Goal: Information Seeking & Learning: Learn about a topic

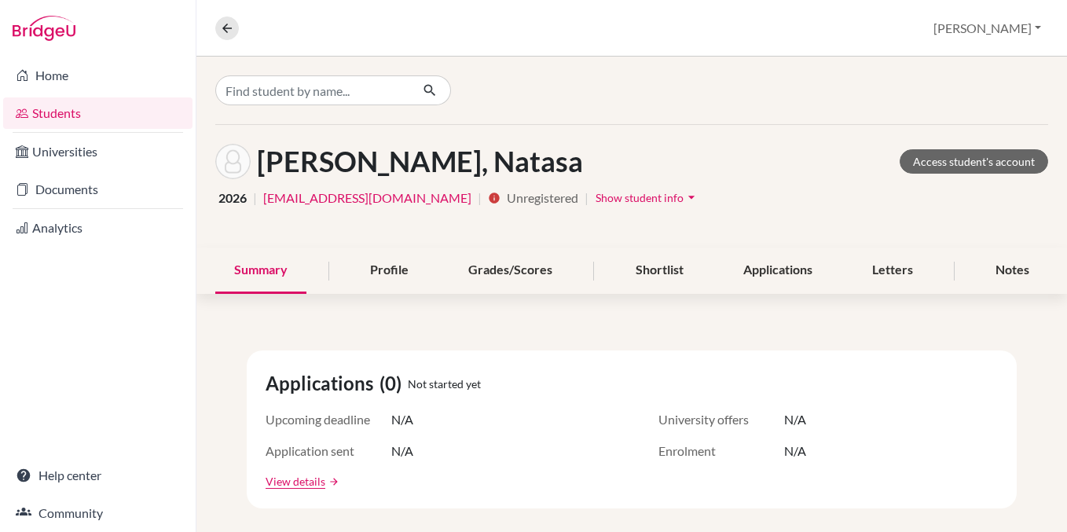
click at [71, 119] on link "Students" at bounding box center [97, 112] width 189 height 31
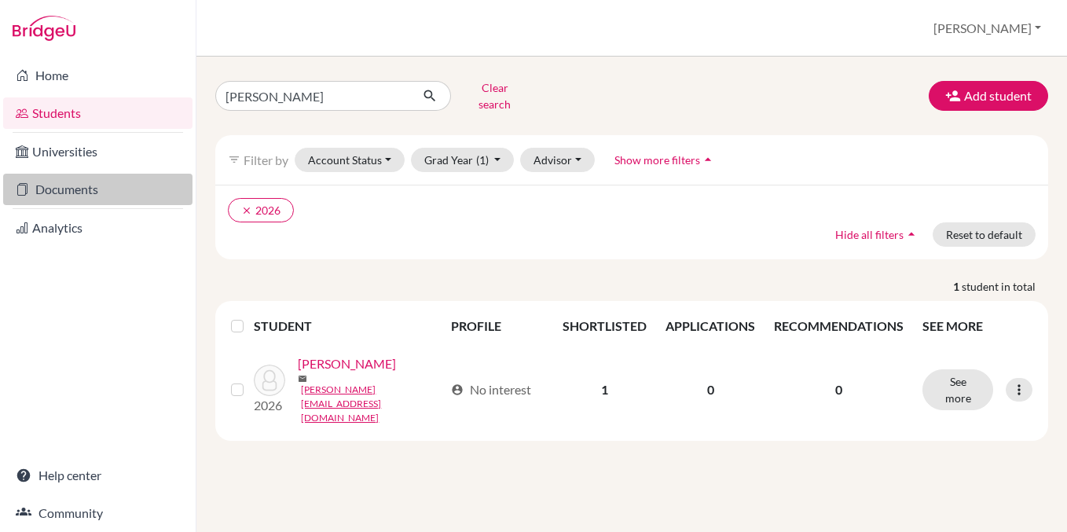
click at [101, 182] on link "Documents" at bounding box center [97, 189] width 189 height 31
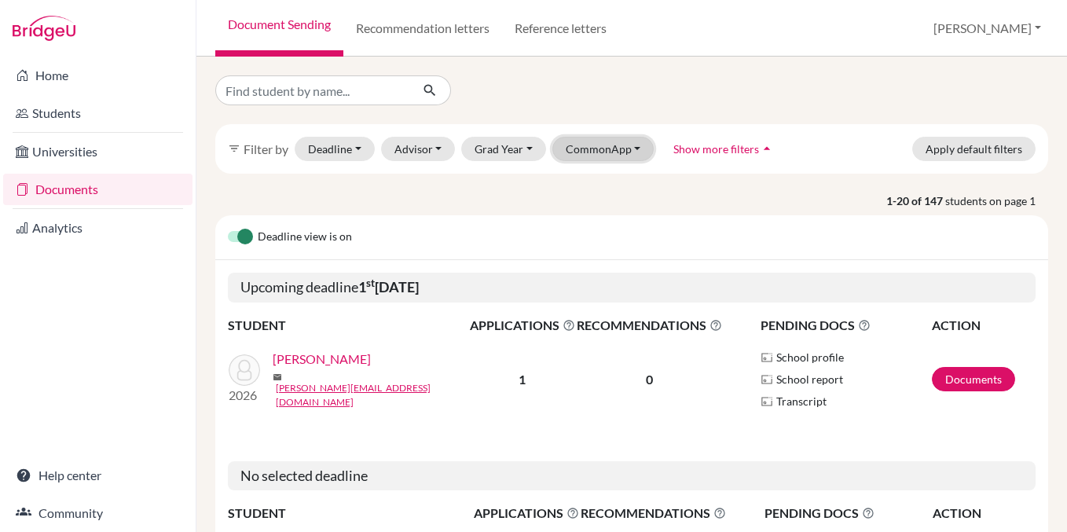
click at [626, 145] on button "CommonApp" at bounding box center [603, 149] width 102 height 24
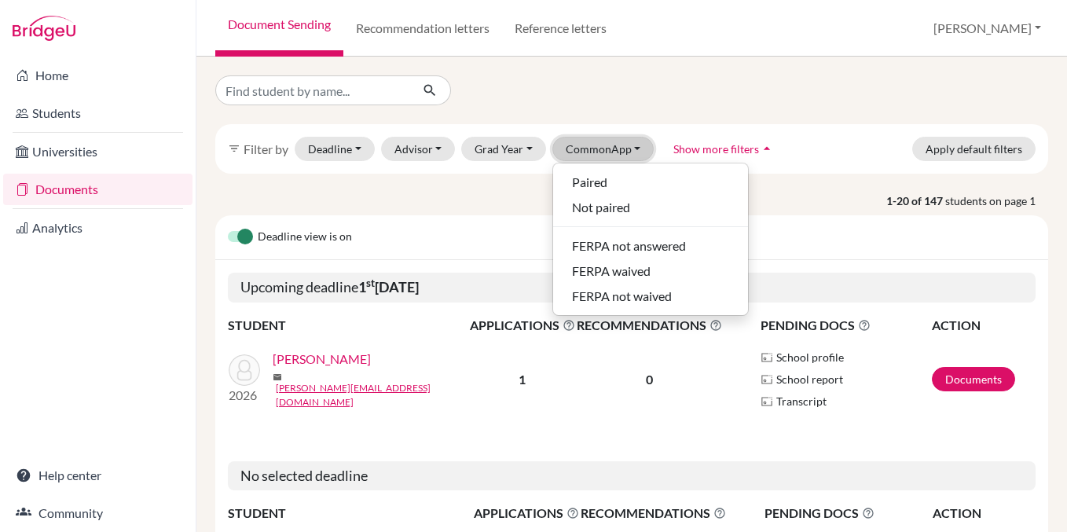
click at [626, 145] on button "CommonApp" at bounding box center [603, 149] width 102 height 24
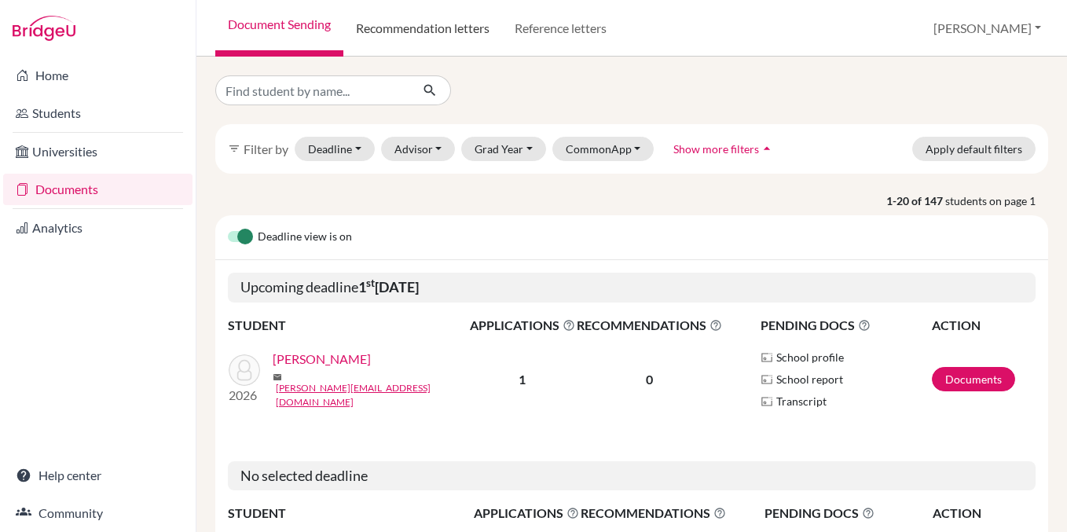
click at [430, 31] on link "Recommendation letters" at bounding box center [422, 28] width 159 height 57
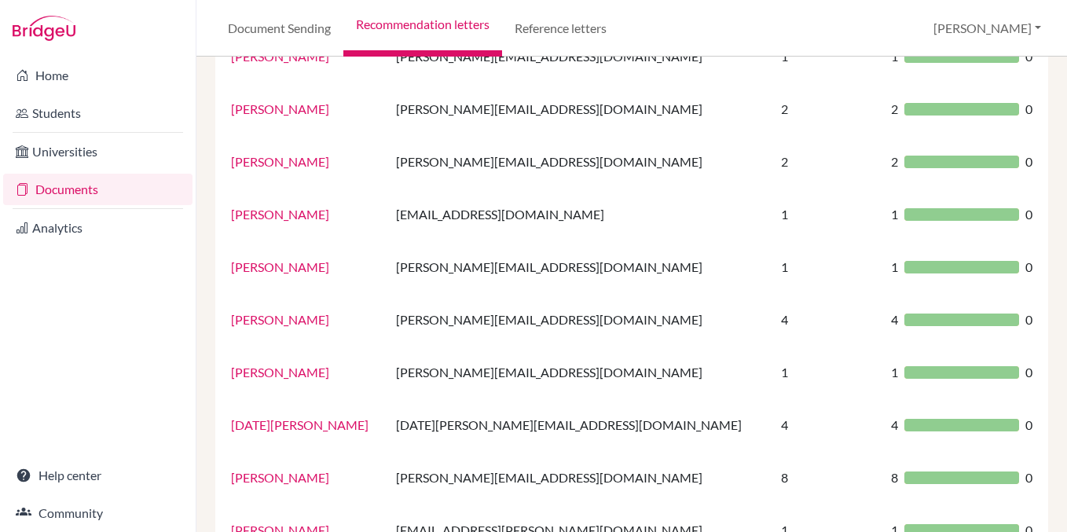
scroll to position [347, 0]
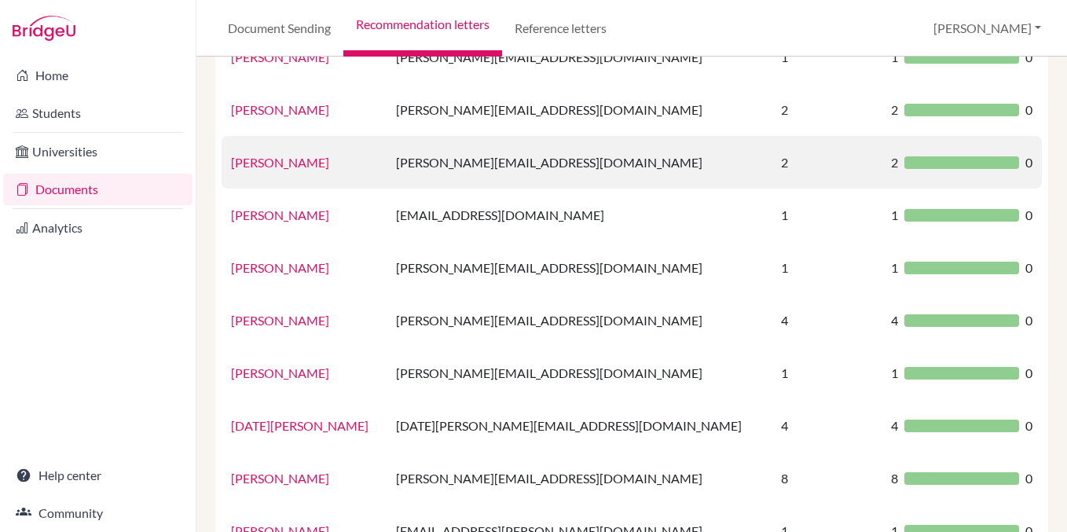
click at [287, 164] on link "Dylan Letellier" at bounding box center [280, 162] width 98 height 15
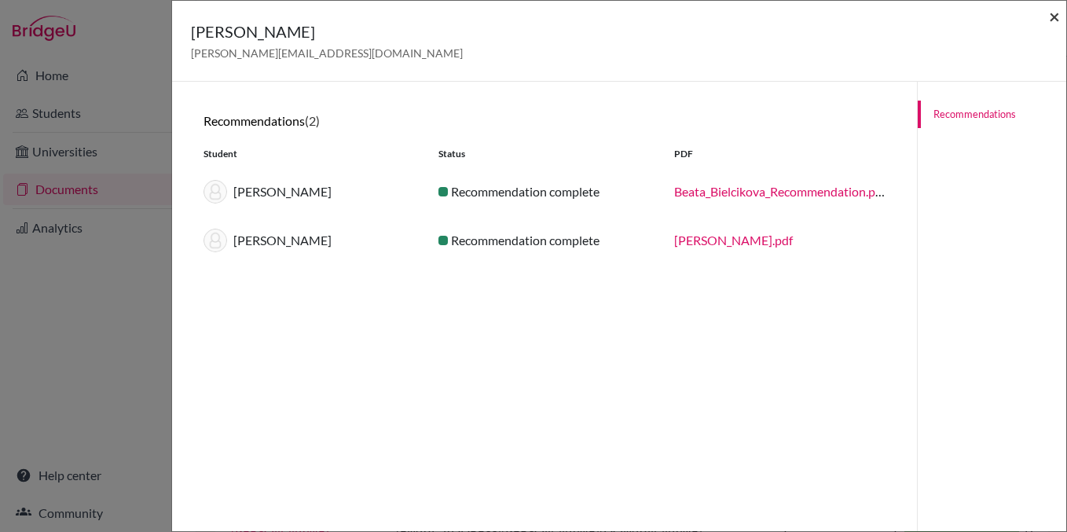
click at [1052, 11] on span "×" at bounding box center [1053, 16] width 11 height 23
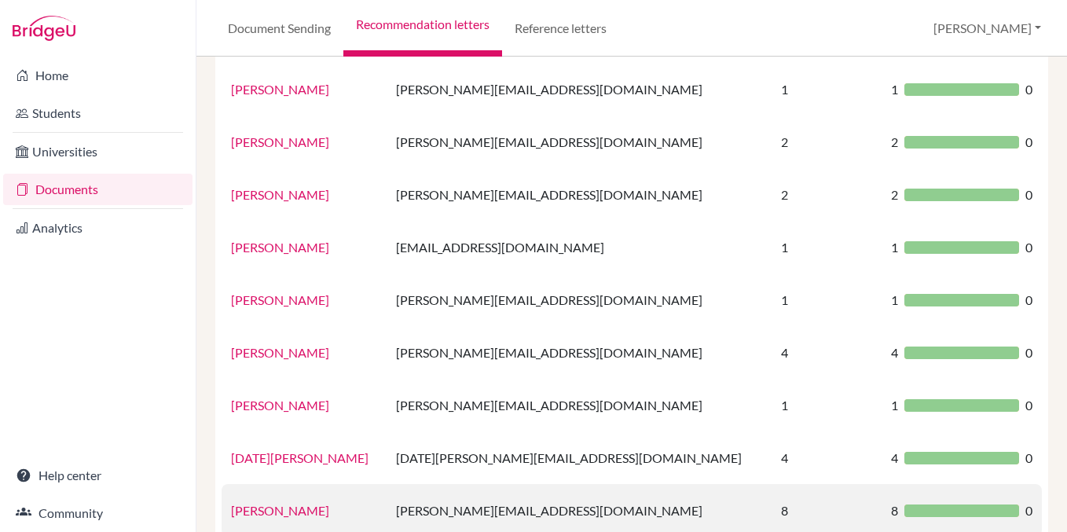
scroll to position [401, 0]
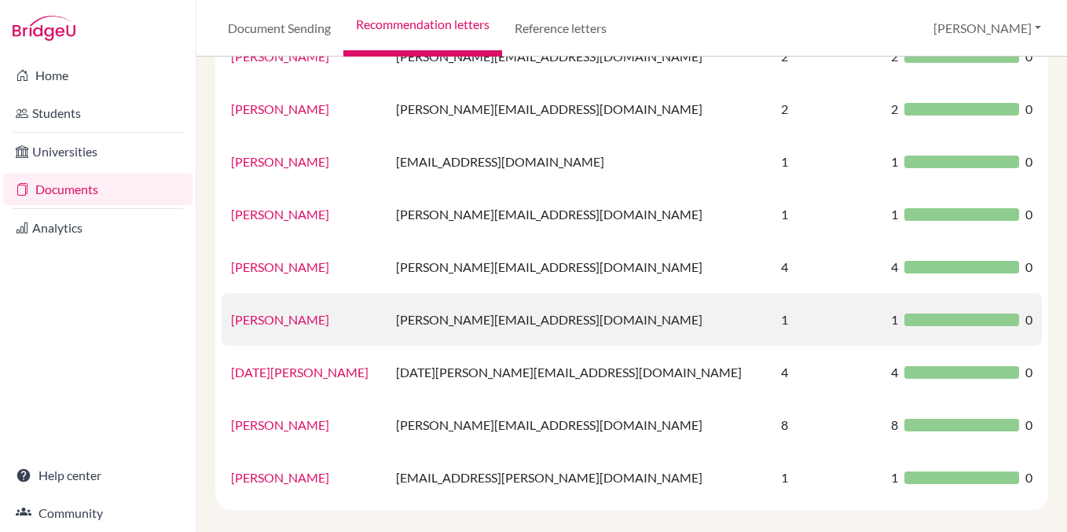
click at [276, 313] on link "Kate Debusschere" at bounding box center [280, 319] width 98 height 15
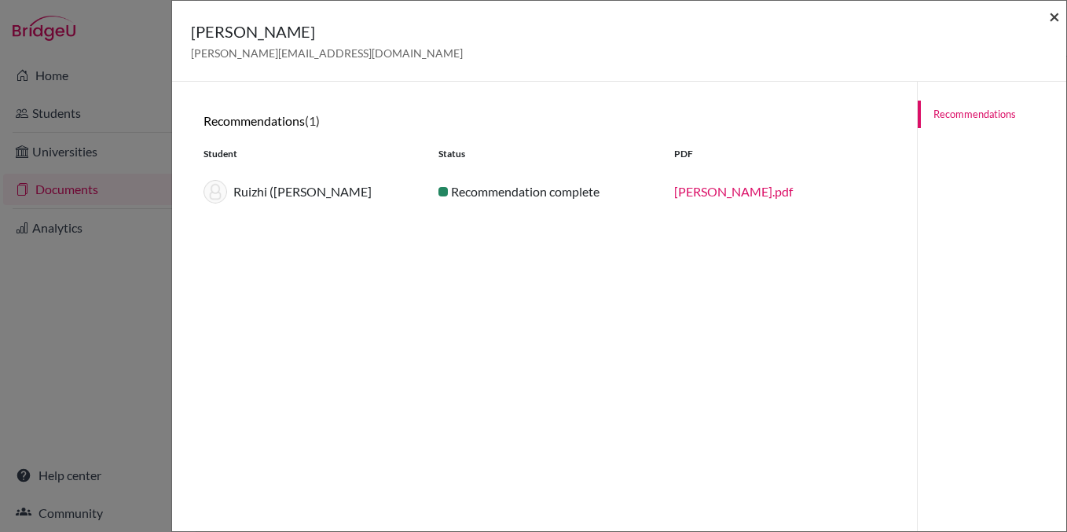
click at [1052, 9] on span "×" at bounding box center [1053, 16] width 11 height 23
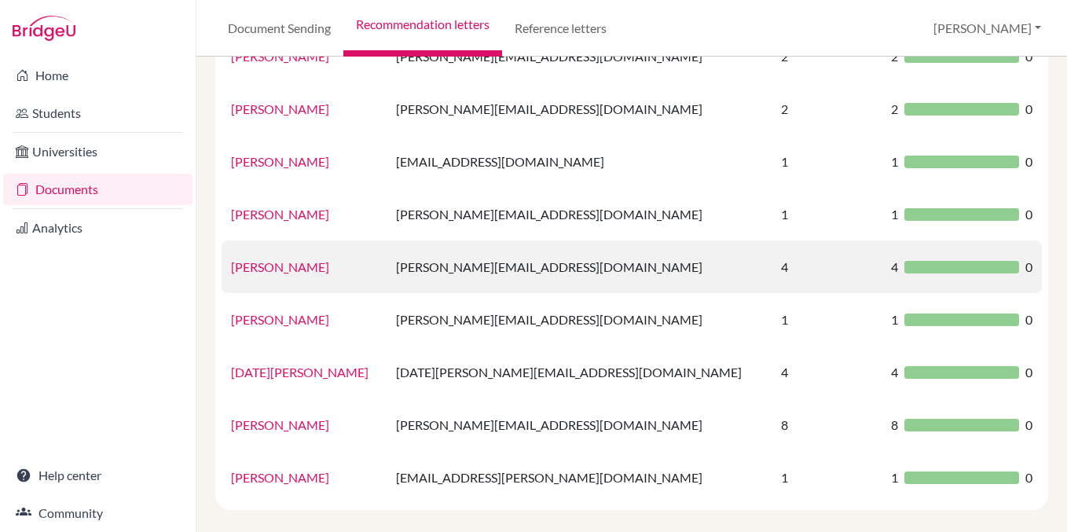
scroll to position [416, 0]
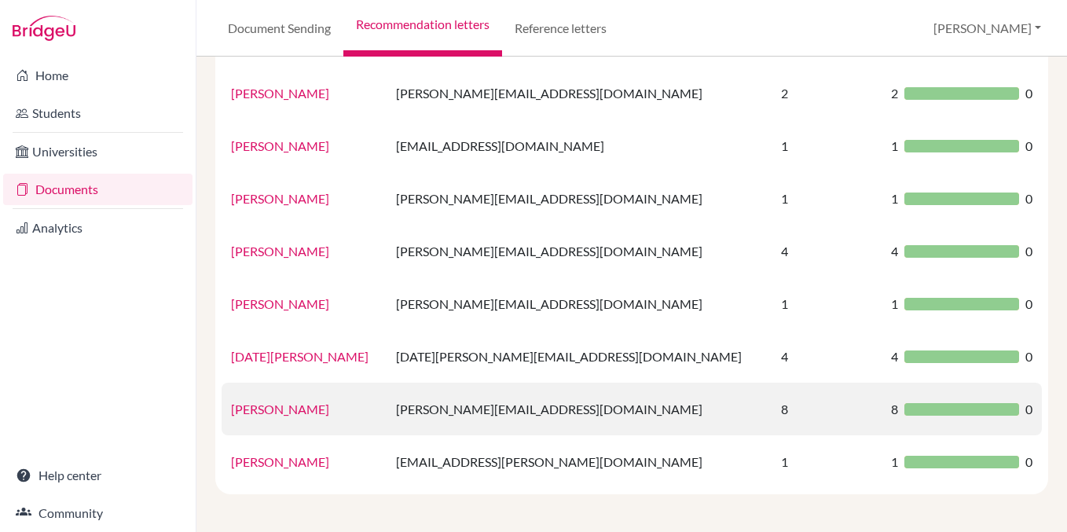
click at [281, 408] on link "Michael Guyer" at bounding box center [280, 408] width 98 height 15
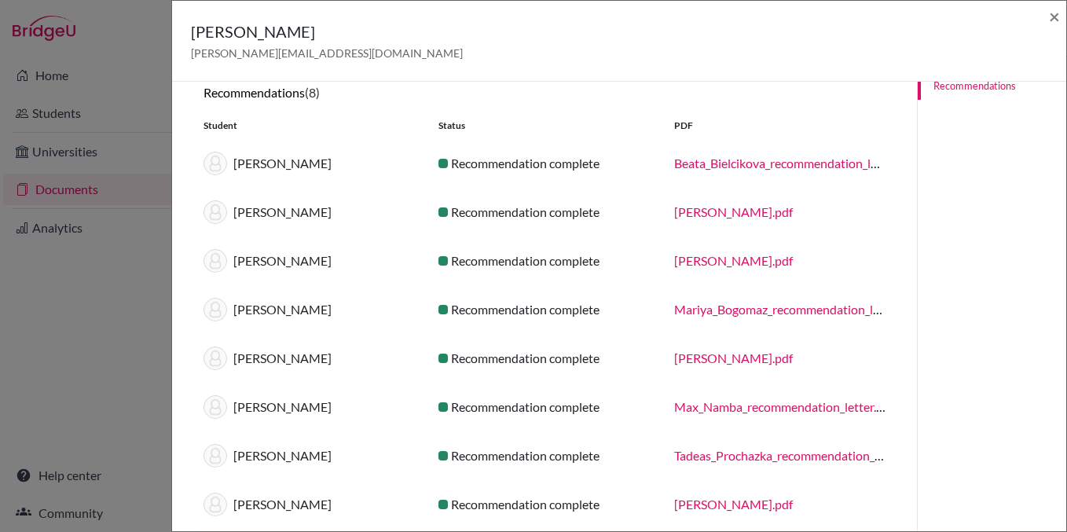
scroll to position [19, 0]
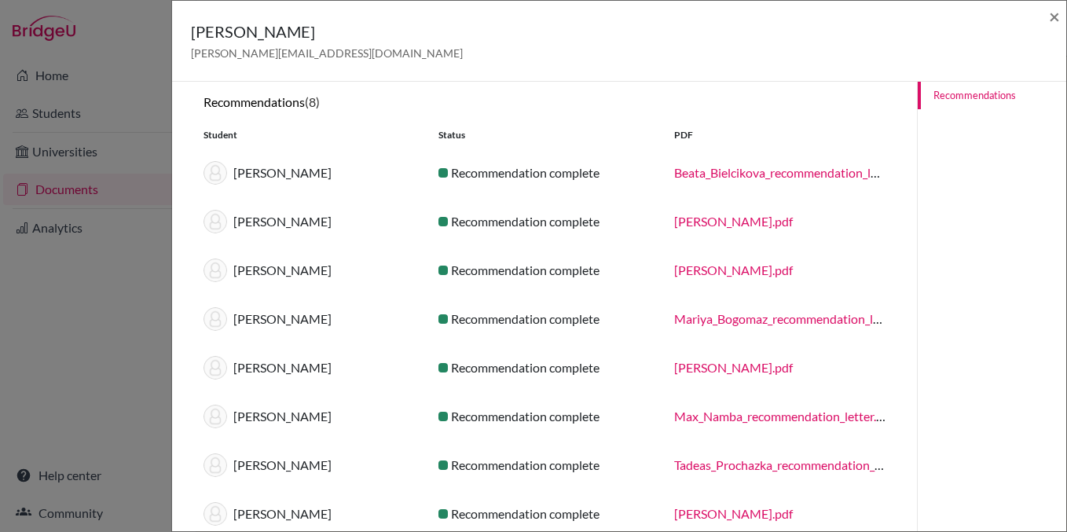
click at [715, 218] on link "Andrew_Blaho_recommendation_letter.pdf" at bounding box center [733, 221] width 119 height 15
click at [741, 269] on link "Matthew_Blaho_recommendation_letter.pdf" at bounding box center [733, 269] width 119 height 15
click at [744, 265] on link "Matthew_Blaho_recommendation_letter.pdf" at bounding box center [733, 269] width 119 height 15
click at [767, 222] on link "Andrew_Blaho_recommendation_letter.pdf" at bounding box center [733, 221] width 119 height 15
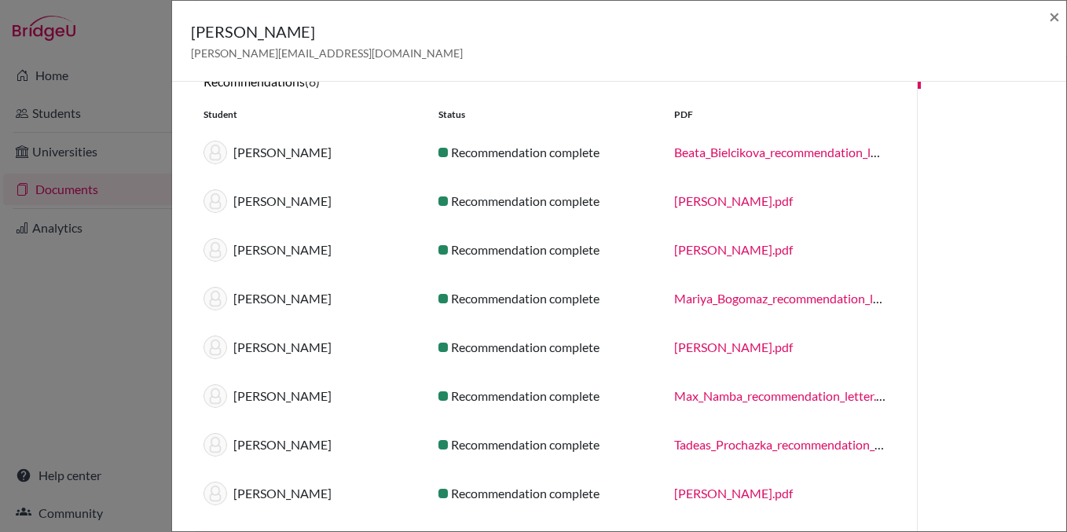
scroll to position [40, 0]
click at [693, 391] on link "Max_Namba_recommendation_letter.pdf" at bounding box center [784, 394] width 220 height 15
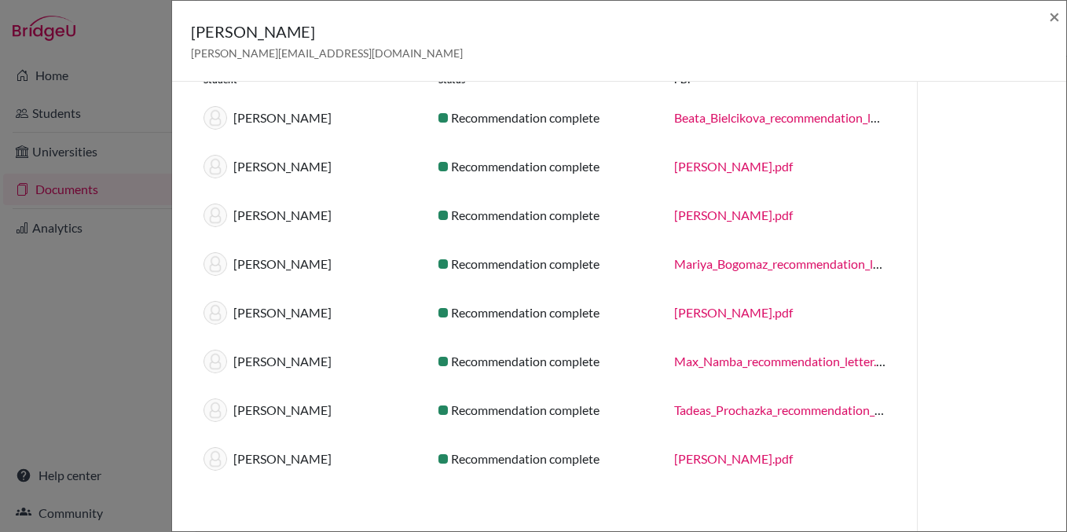
scroll to position [82, 0]
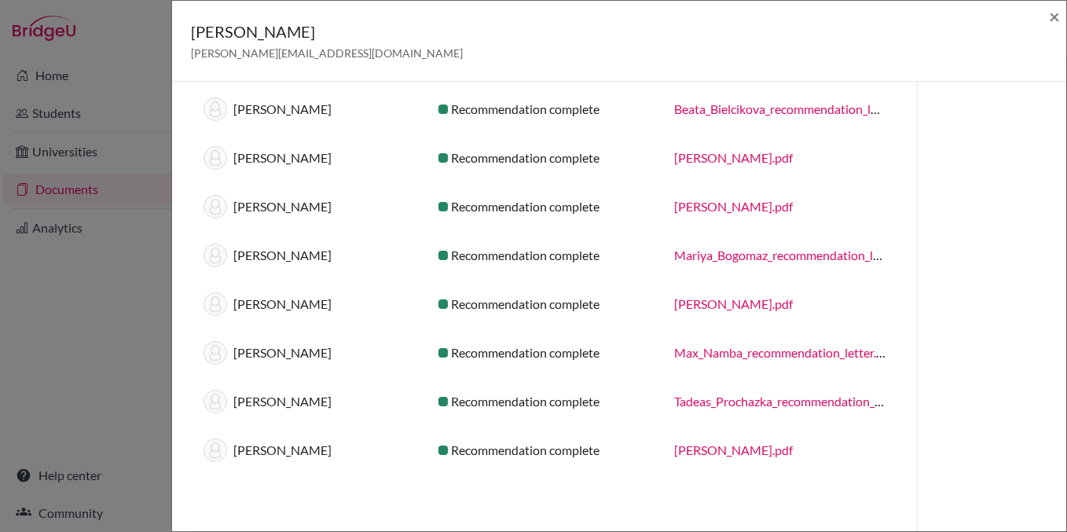
click at [726, 300] on link "Greta_Gogova_recommendation_letter.pdf" at bounding box center [733, 303] width 119 height 15
click at [157, 235] on div "Michael Guyer michael-guyer@bratislava.qsi.org × Recommendations (8) Student St…" at bounding box center [533, 266] width 1067 height 532
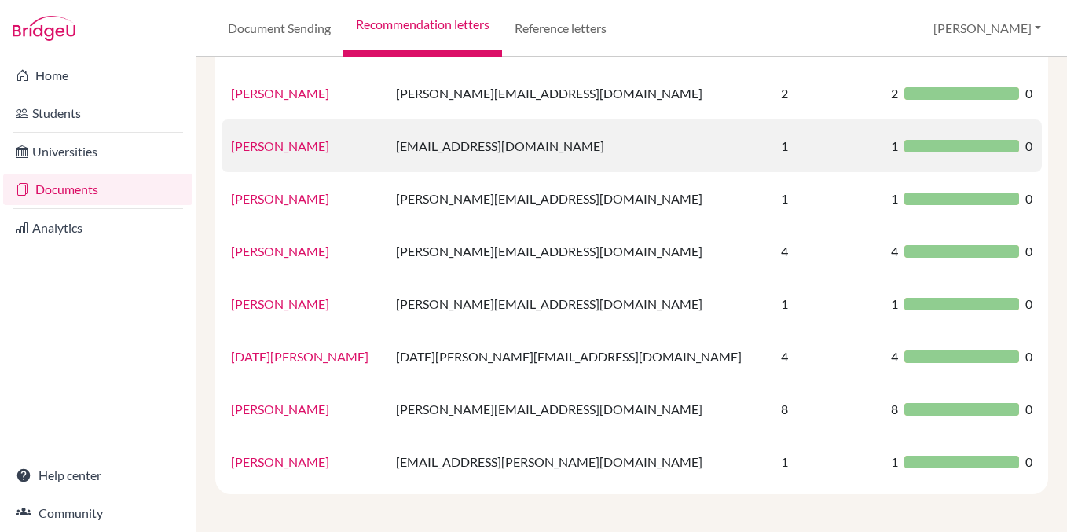
scroll to position [410, 0]
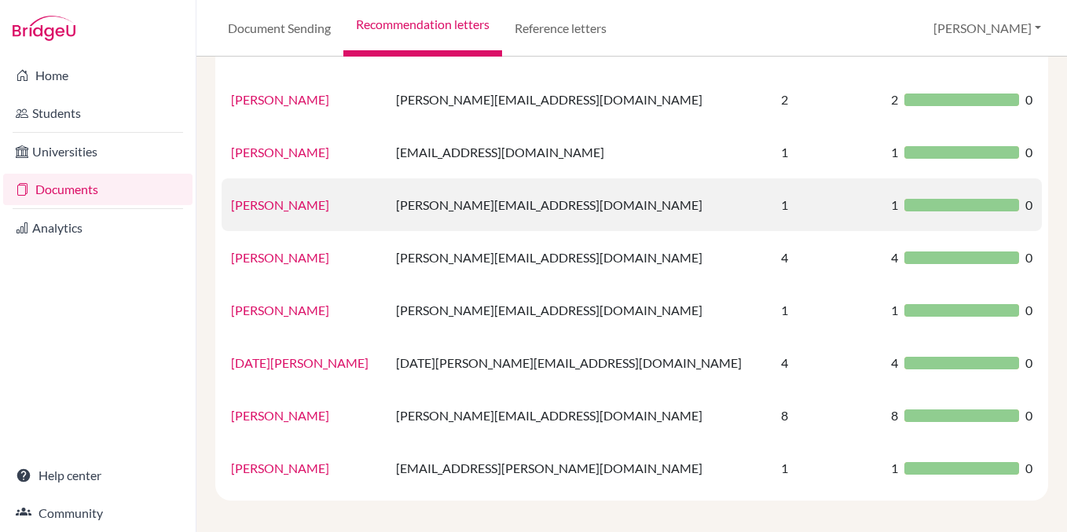
click at [286, 209] on link "Jeanne Baca" at bounding box center [280, 204] width 98 height 15
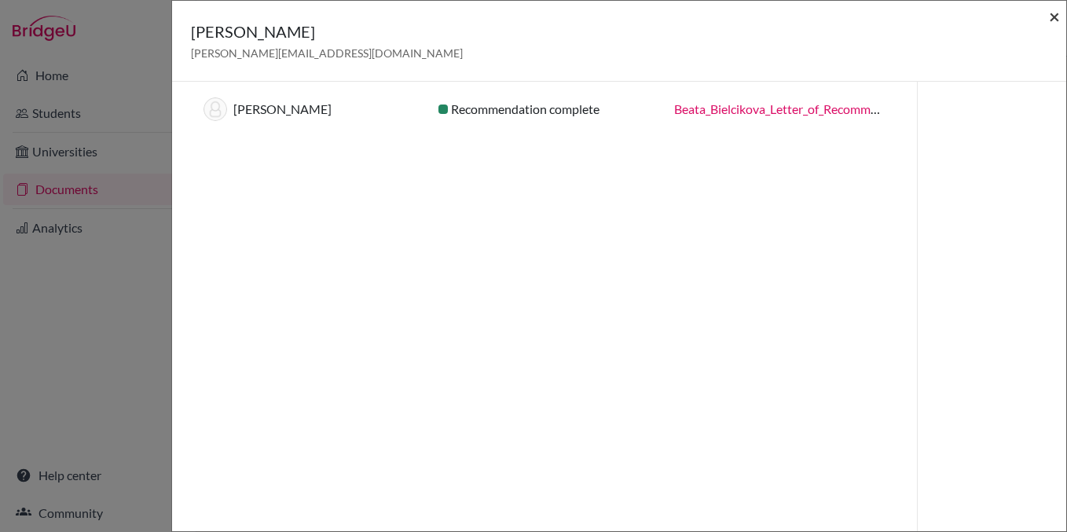
click at [1056, 20] on span "×" at bounding box center [1053, 16] width 11 height 23
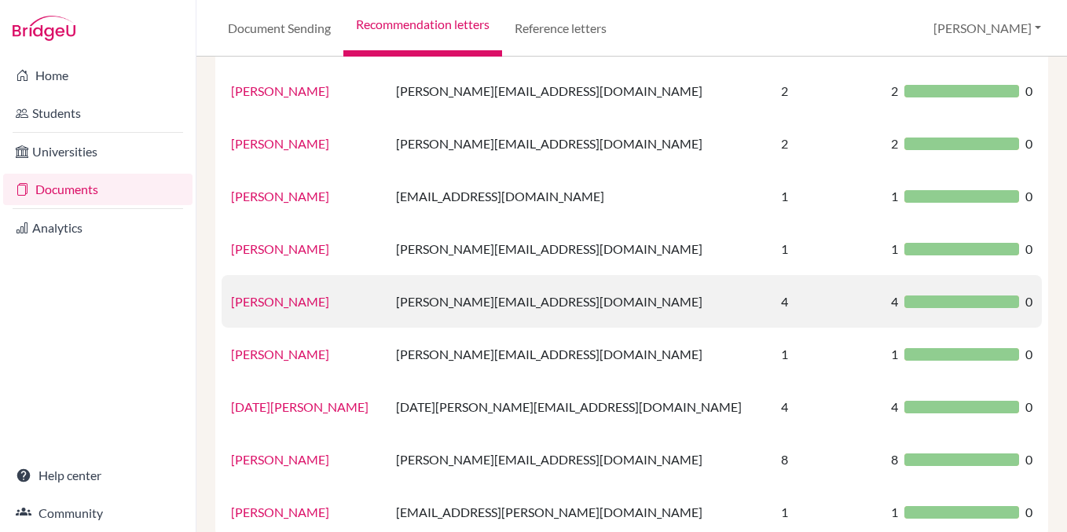
scroll to position [365, 0]
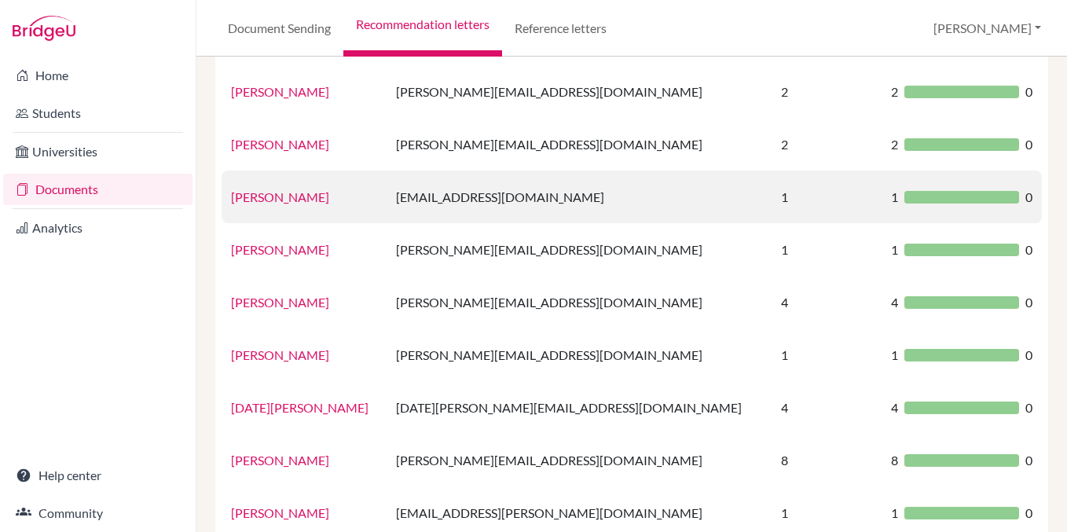
click at [293, 195] on link "Elizabeth Scott" at bounding box center [280, 196] width 98 height 15
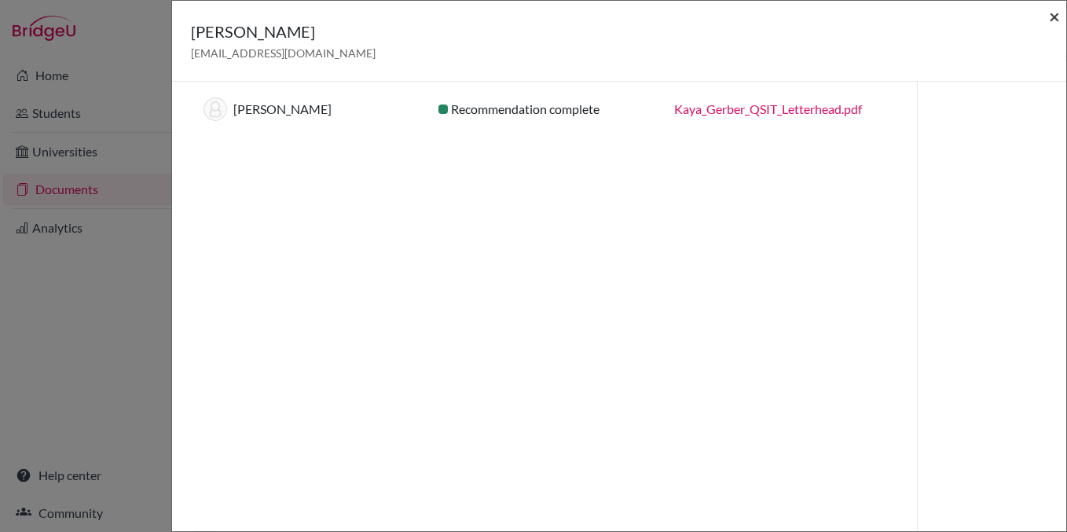
click at [1049, 9] on span "×" at bounding box center [1053, 16] width 11 height 23
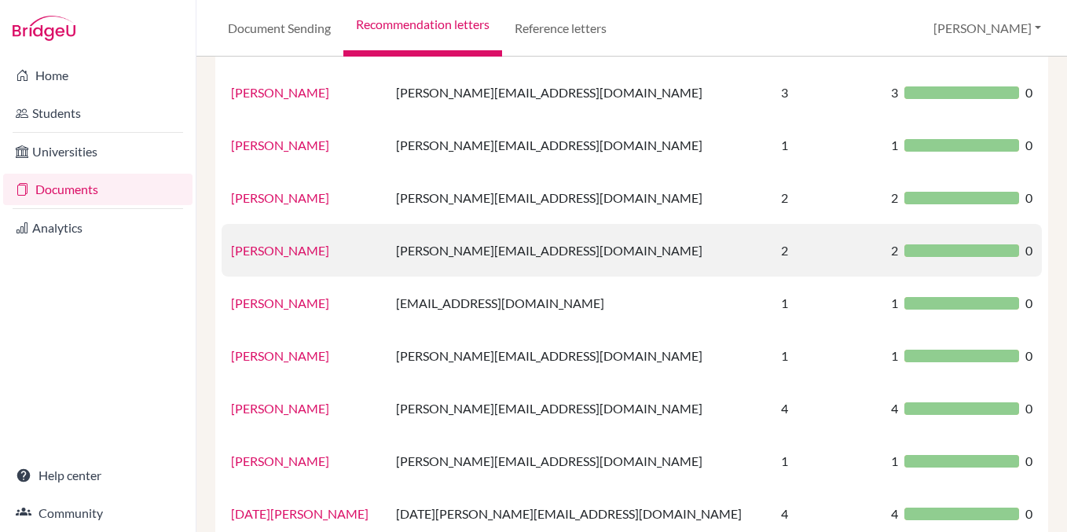
scroll to position [258, 0]
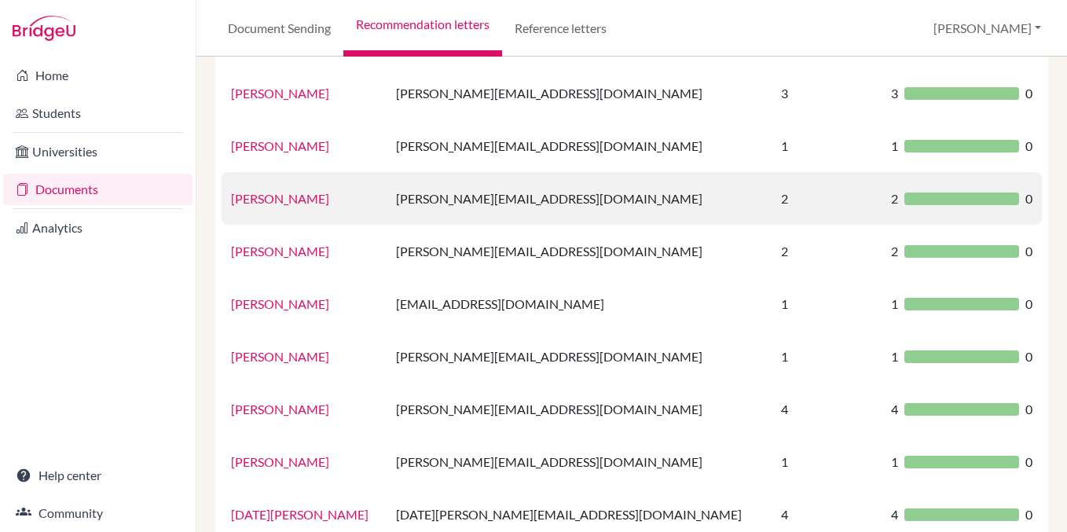
click at [279, 194] on link "Diana Guyer" at bounding box center [280, 198] width 98 height 15
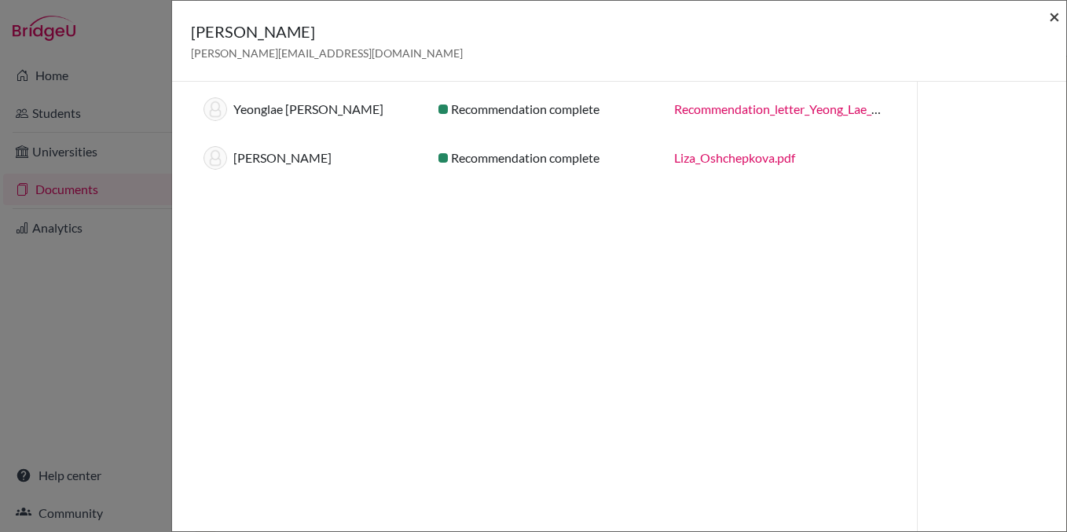
click at [1056, 14] on span "×" at bounding box center [1053, 16] width 11 height 23
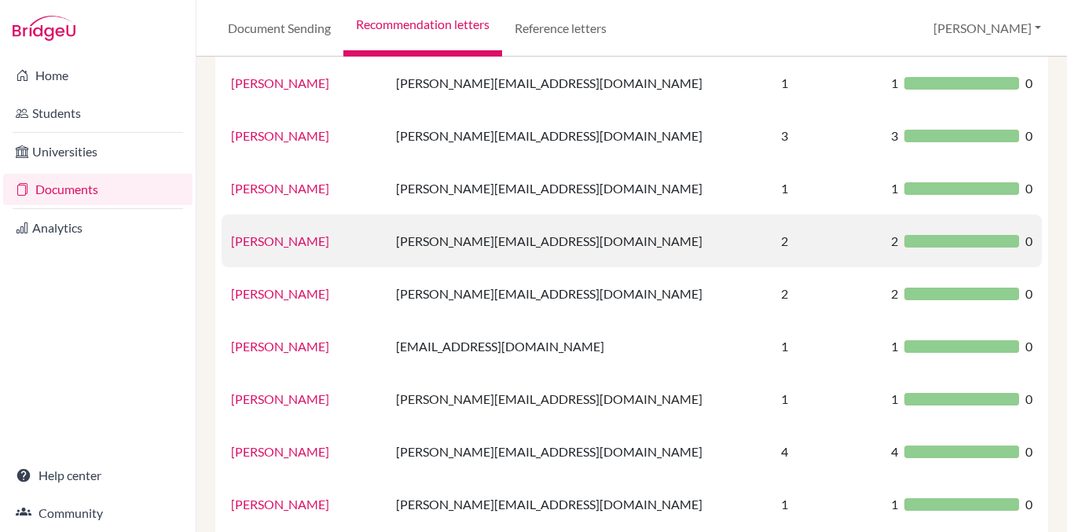
scroll to position [200, 0]
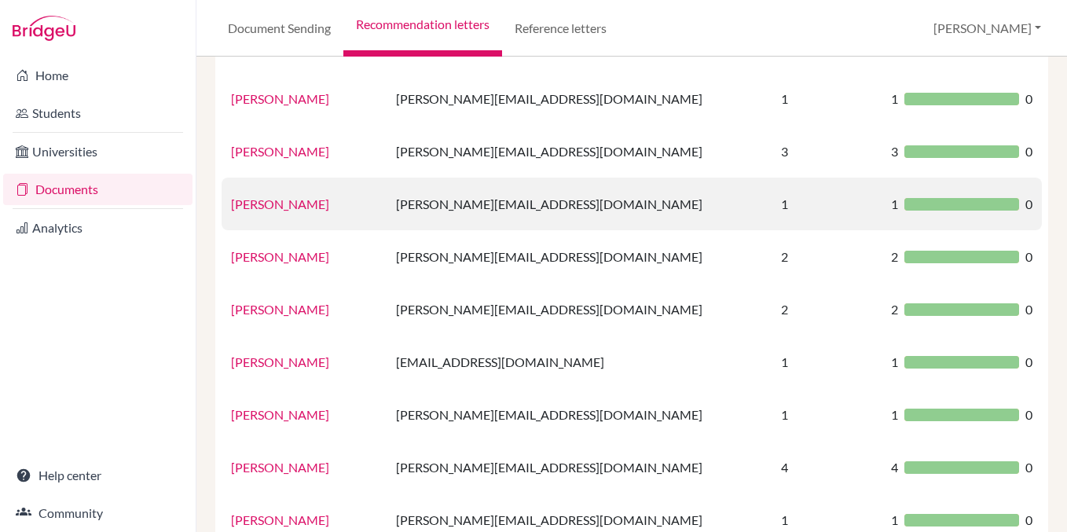
click at [289, 214] on td "Branislav Voit" at bounding box center [303, 203] width 165 height 53
click at [290, 205] on link "Branislav Voit" at bounding box center [280, 203] width 98 height 15
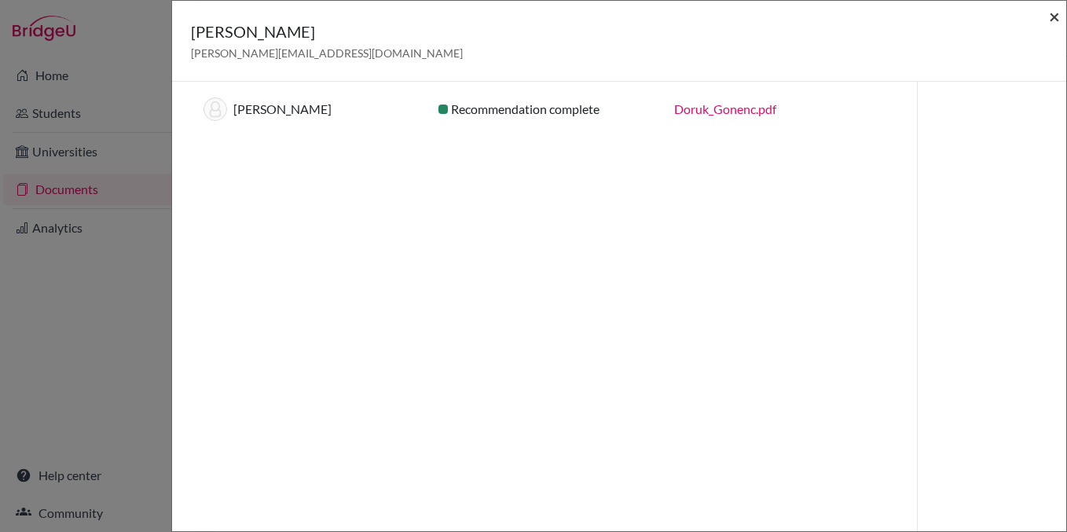
click at [1053, 9] on span "×" at bounding box center [1053, 16] width 11 height 23
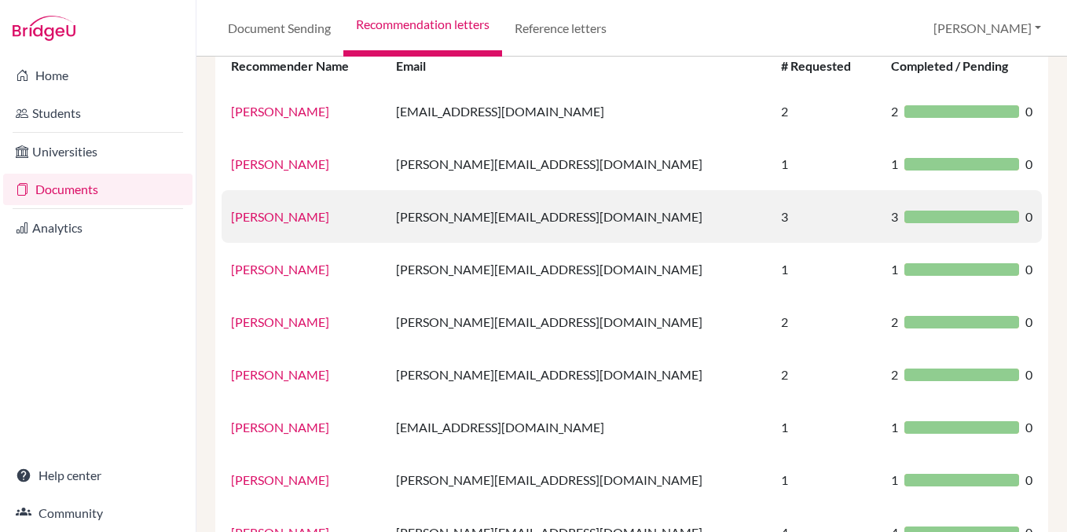
scroll to position [131, 0]
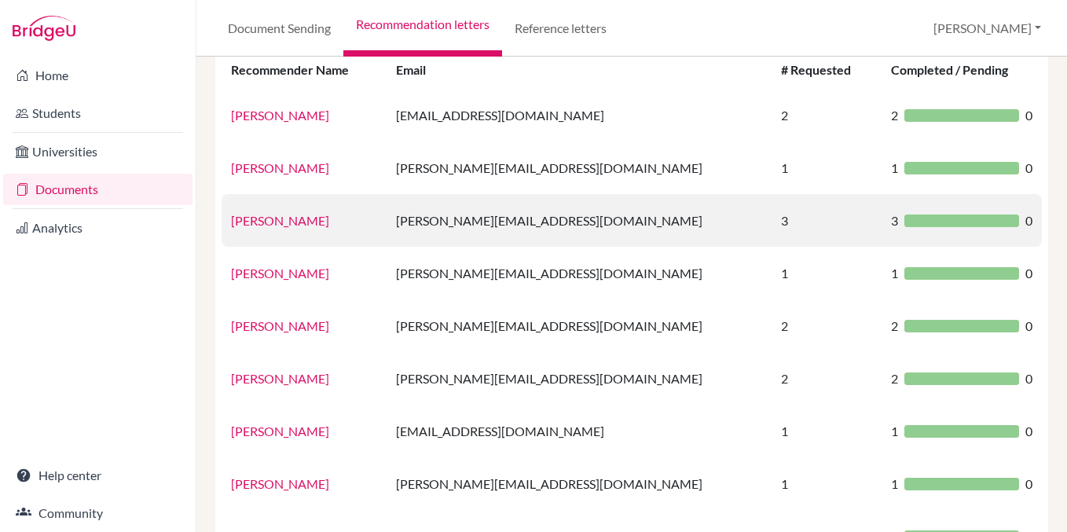
click at [290, 223] on link "Andrew Gibson" at bounding box center [280, 220] width 98 height 15
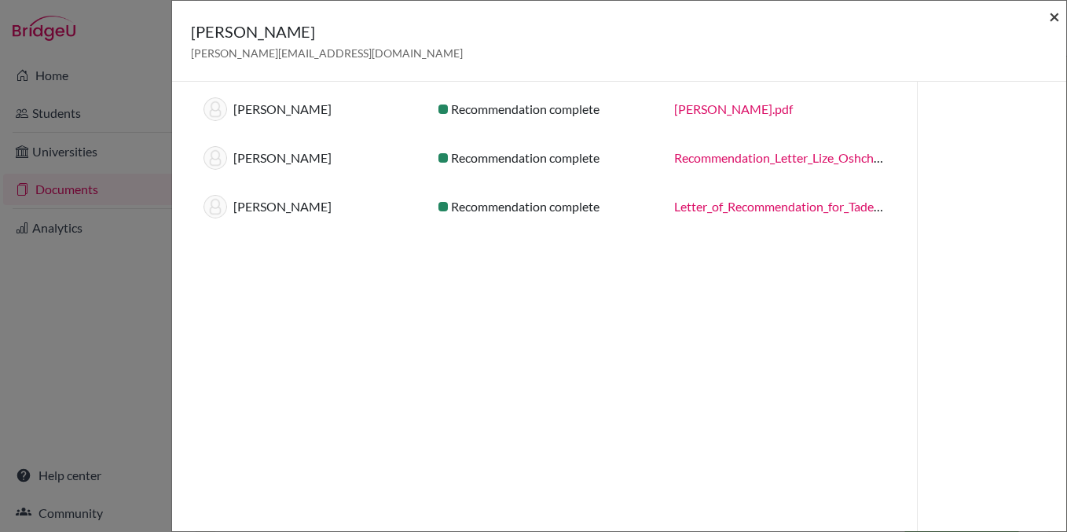
click at [1057, 14] on span "×" at bounding box center [1053, 16] width 11 height 23
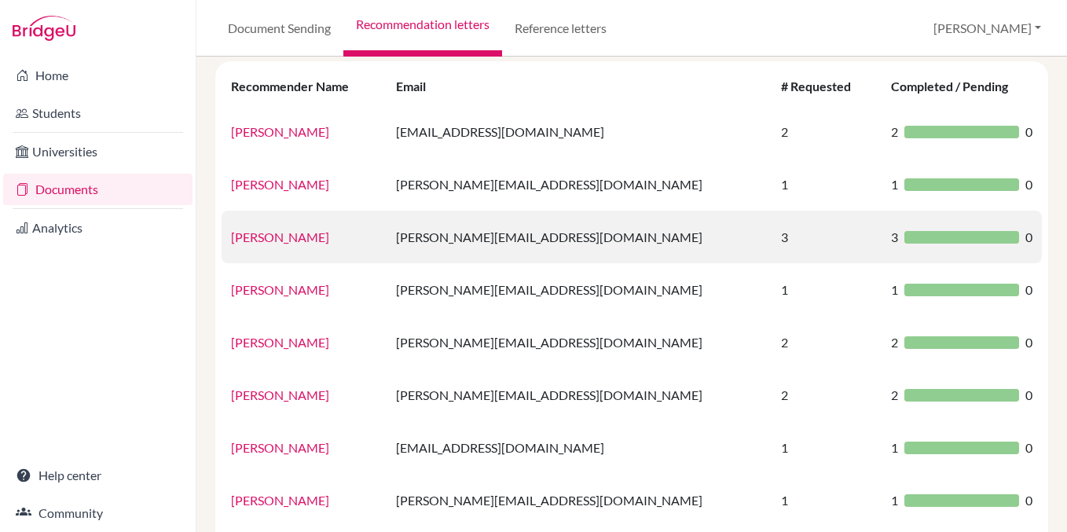
scroll to position [110, 0]
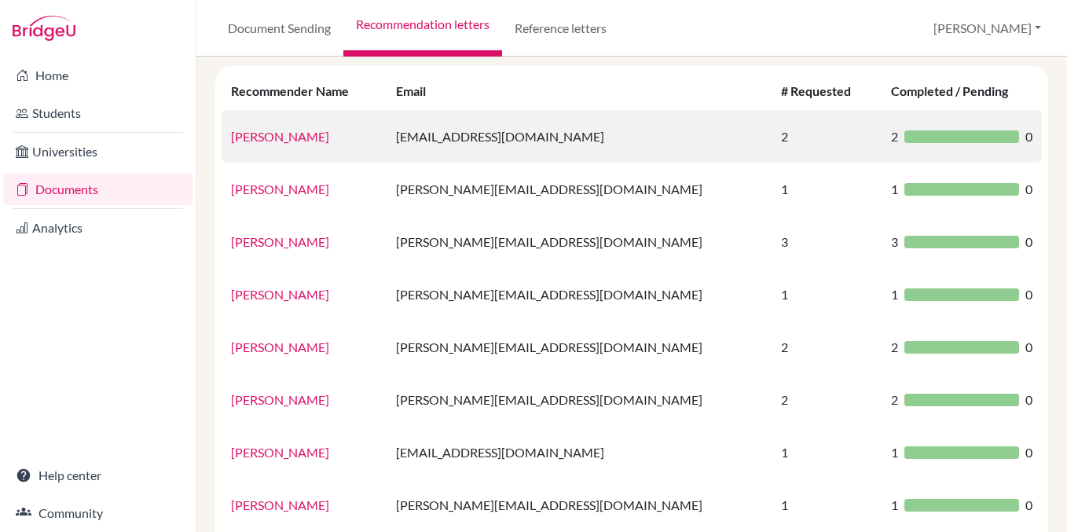
click at [288, 135] on link "Amir Bagheri" at bounding box center [280, 136] width 98 height 15
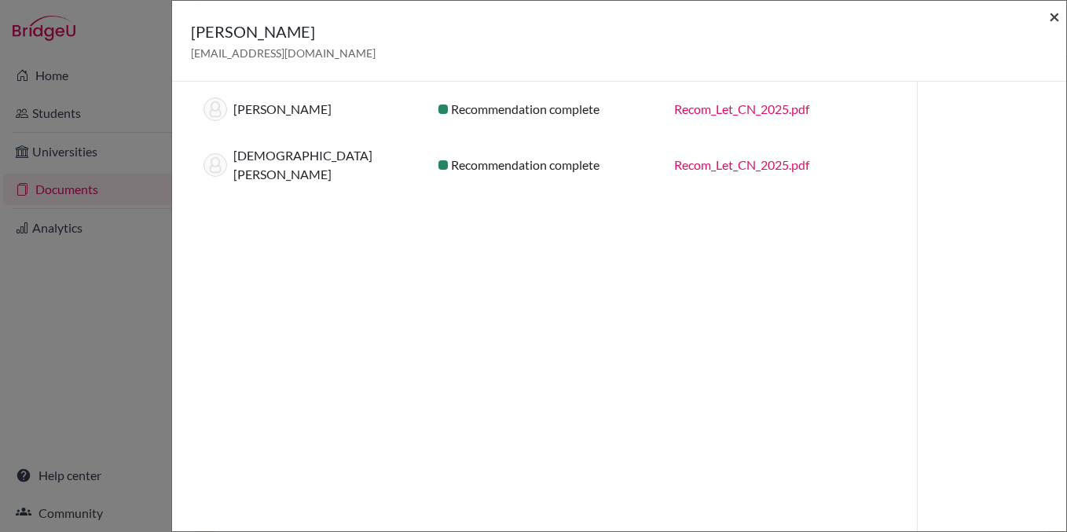
click at [1056, 13] on span "×" at bounding box center [1053, 16] width 11 height 23
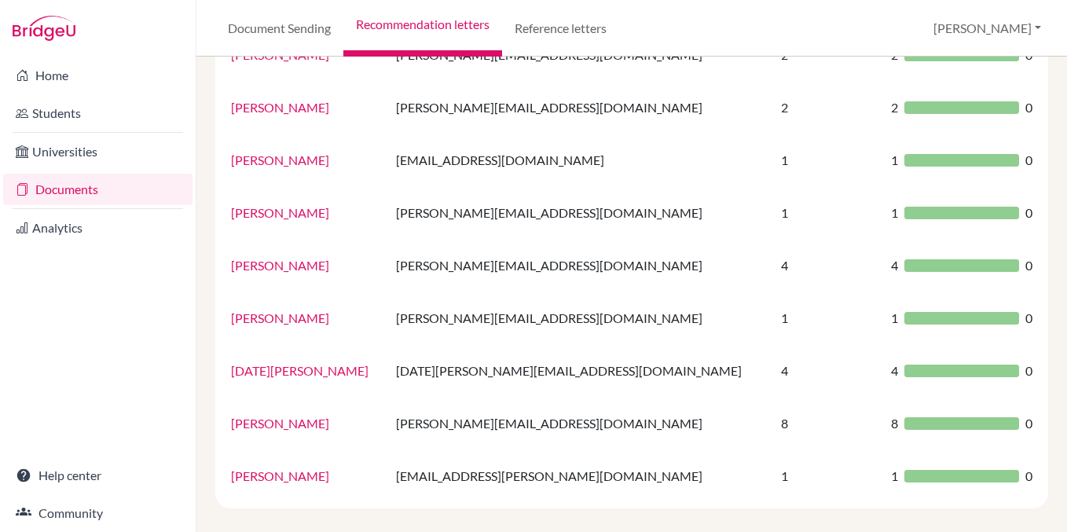
scroll to position [416, 0]
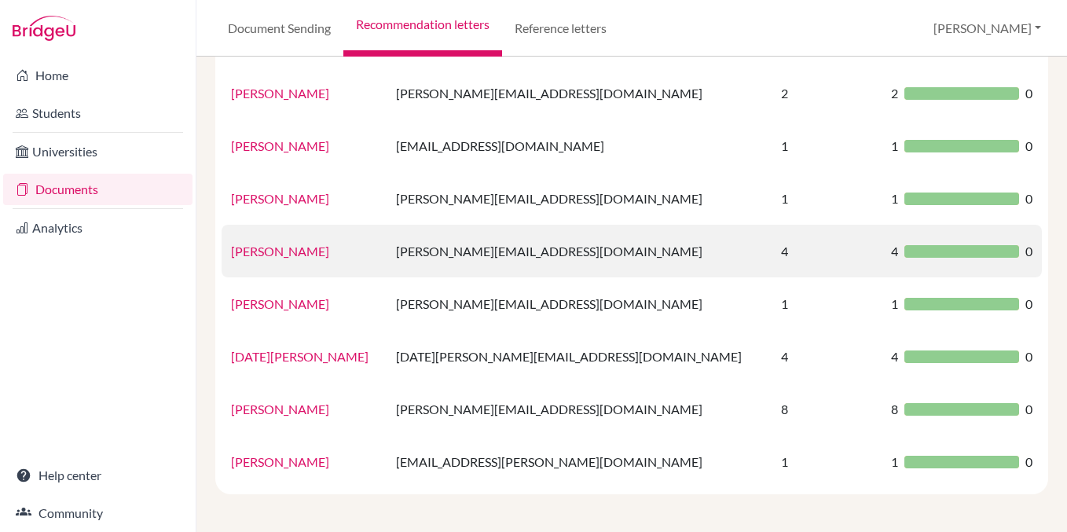
click at [292, 251] on link "Julianna Shin" at bounding box center [280, 250] width 98 height 15
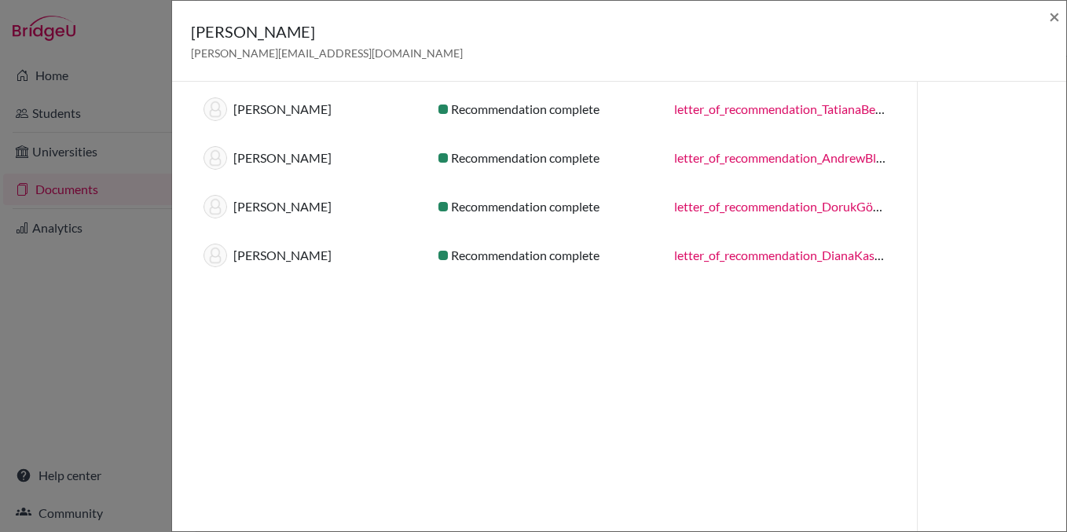
click at [720, 154] on link "letter_of_recommendation_AndrewBlaho.pdf" at bounding box center [795, 157] width 243 height 15
click at [1058, 14] on span "×" at bounding box center [1053, 16] width 11 height 23
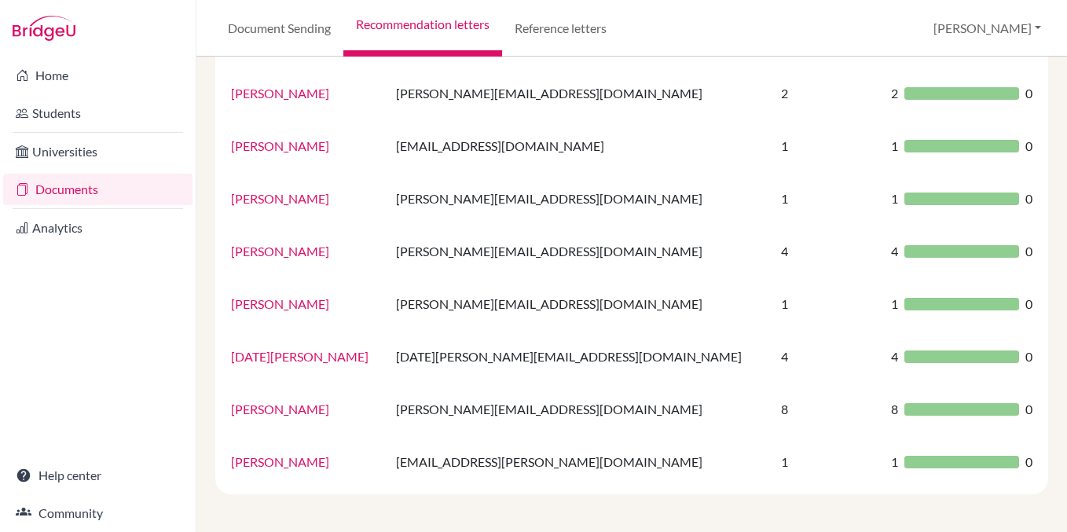
scroll to position [0, 0]
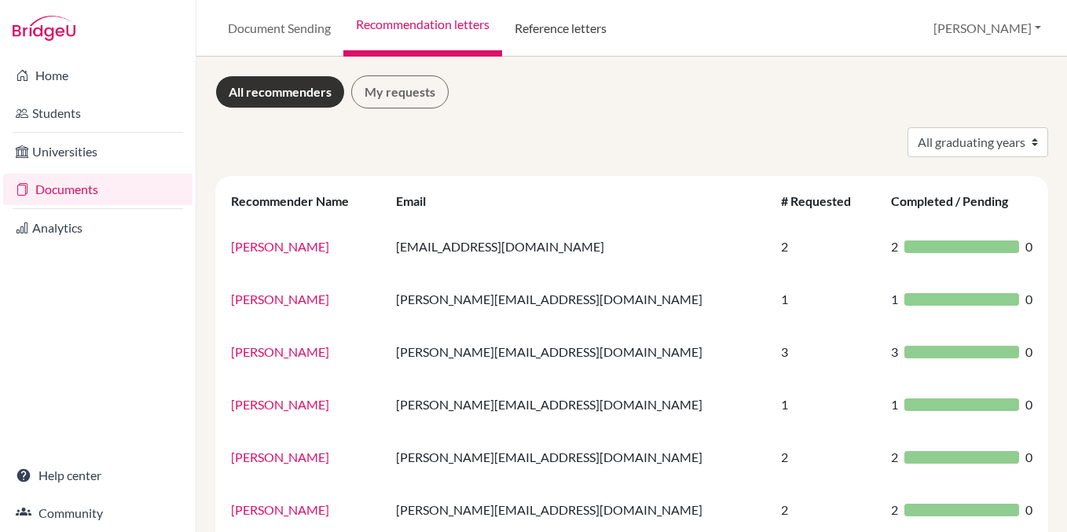
click at [552, 31] on link "Reference letters" at bounding box center [560, 28] width 117 height 57
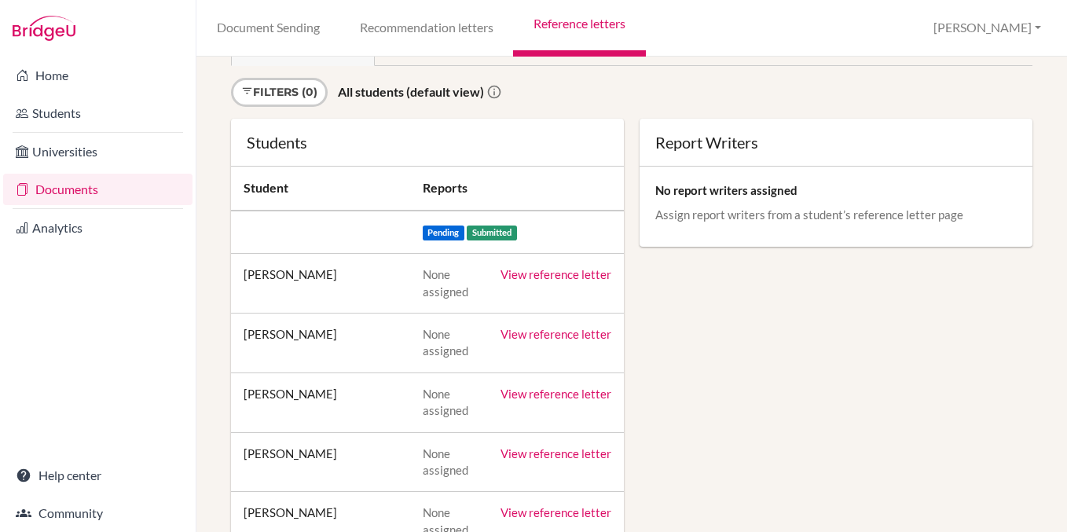
scroll to position [90, 0]
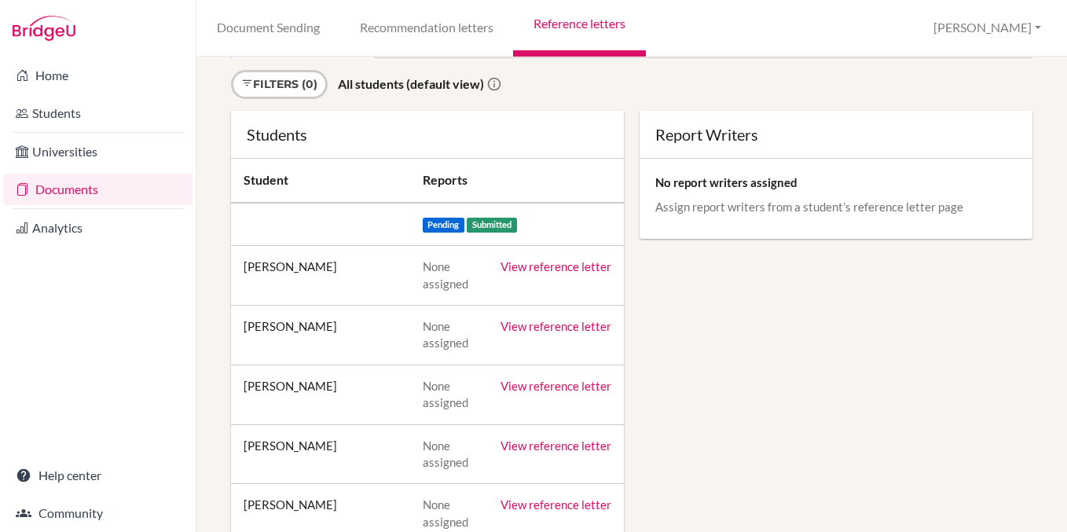
click at [532, 265] on link "View reference letter" at bounding box center [555, 266] width 111 height 14
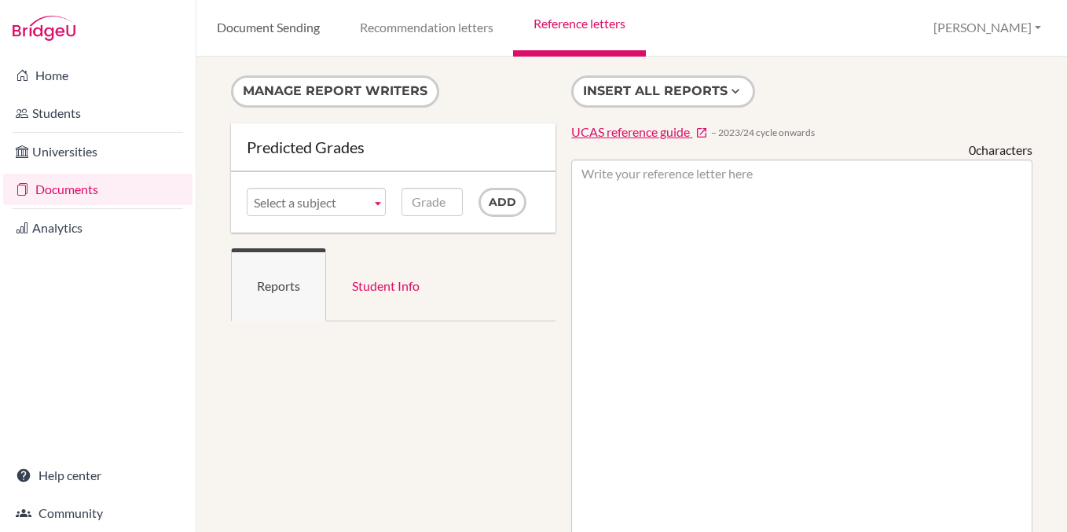
click at [295, 35] on link "Document Sending" at bounding box center [267, 28] width 143 height 57
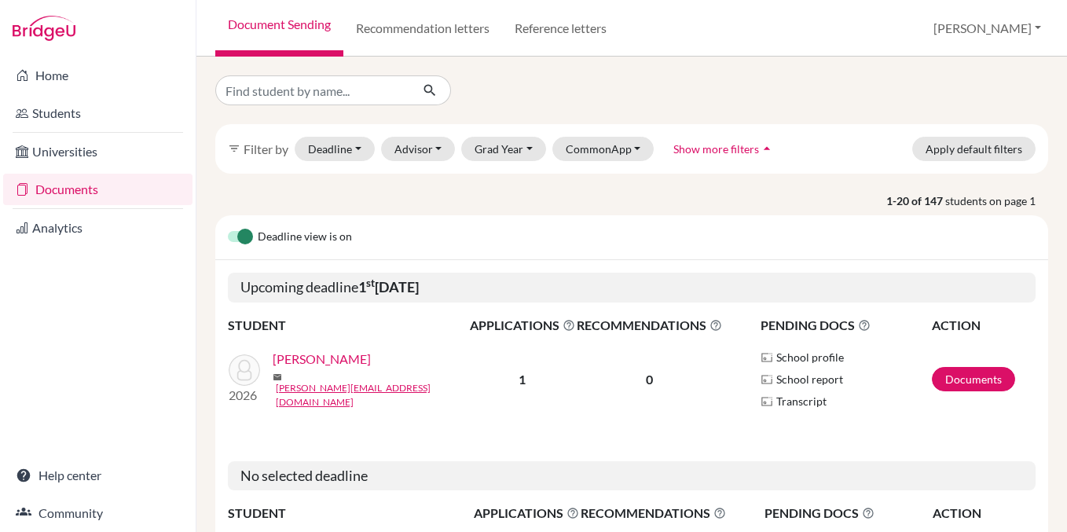
scroll to position [137, 0]
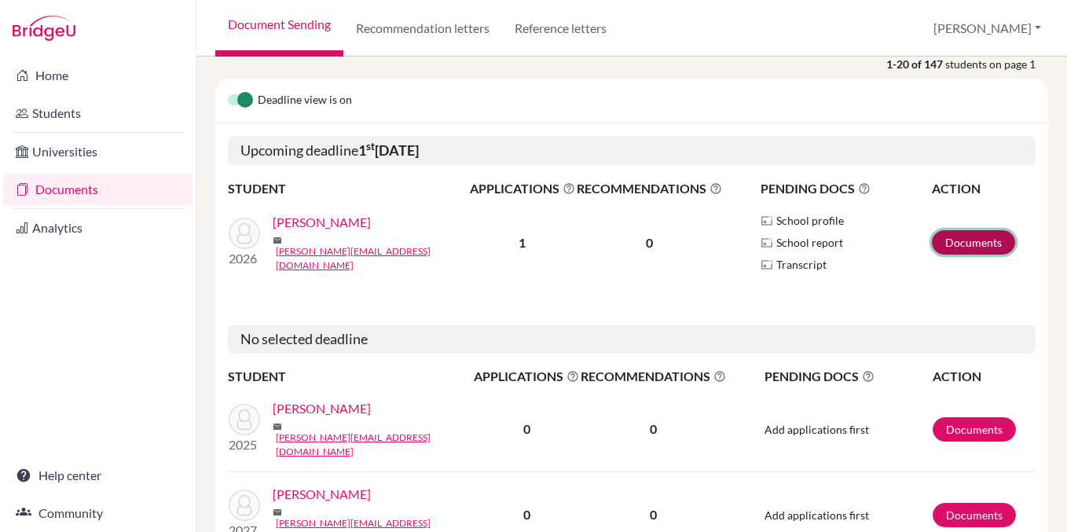
click at [960, 239] on link "Documents" at bounding box center [972, 242] width 83 height 24
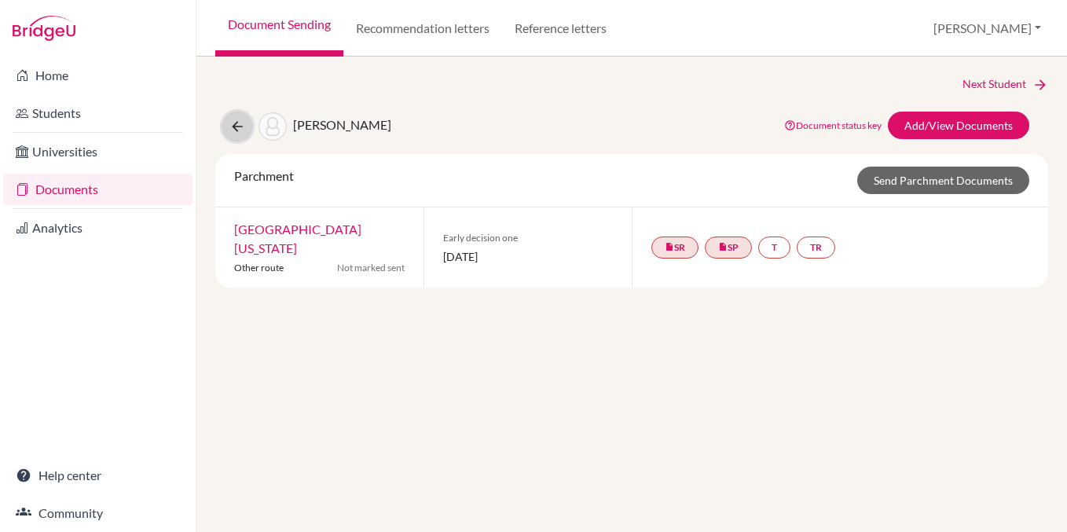
click at [230, 129] on icon at bounding box center [237, 127] width 16 height 16
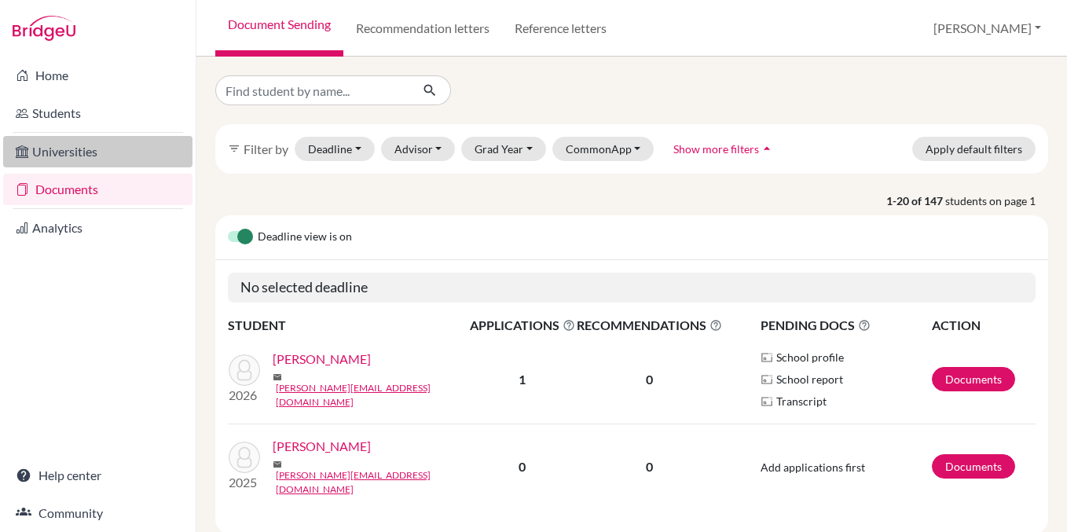
click at [53, 161] on link "Universities" at bounding box center [97, 151] width 189 height 31
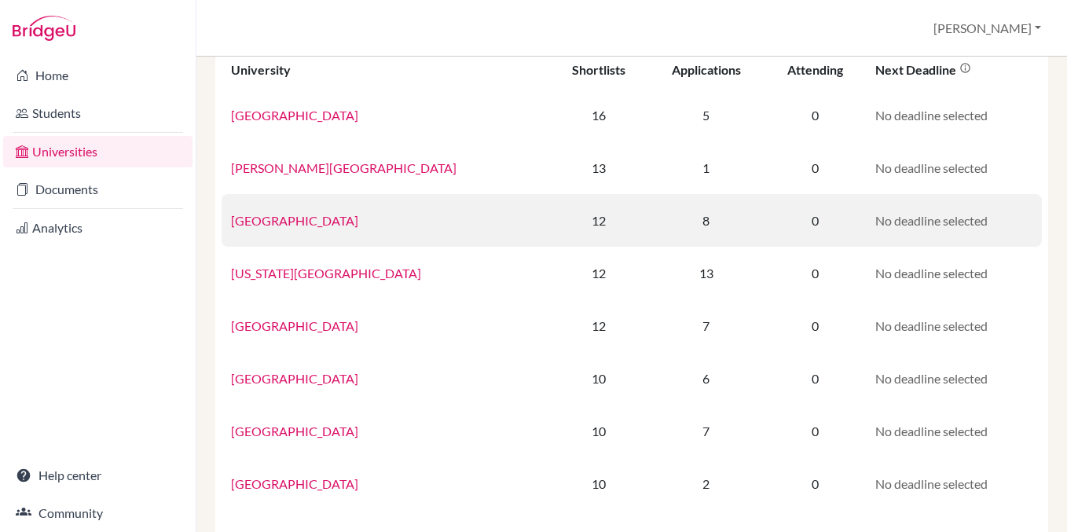
scroll to position [111, 0]
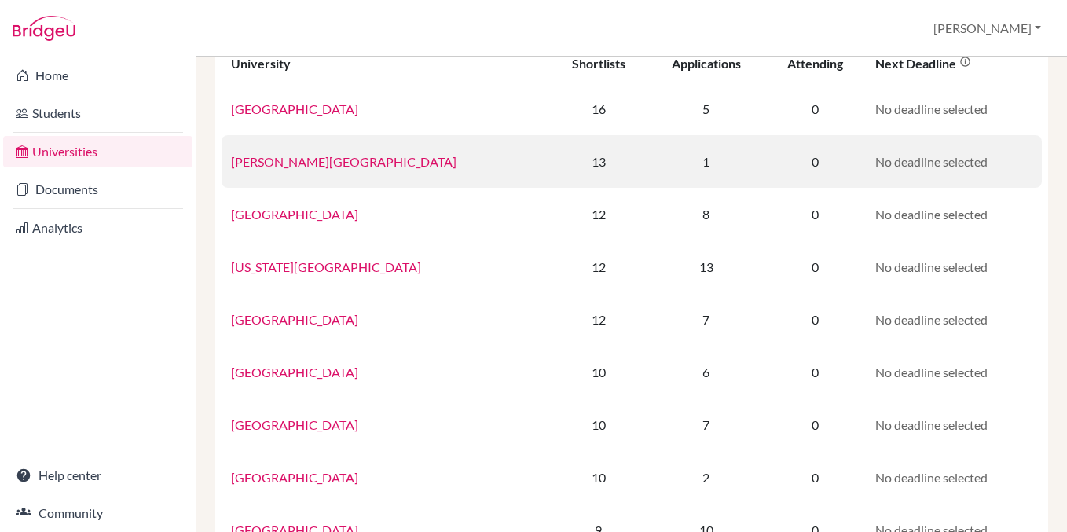
click at [346, 163] on link "Queen Mary University of London" at bounding box center [343, 161] width 225 height 15
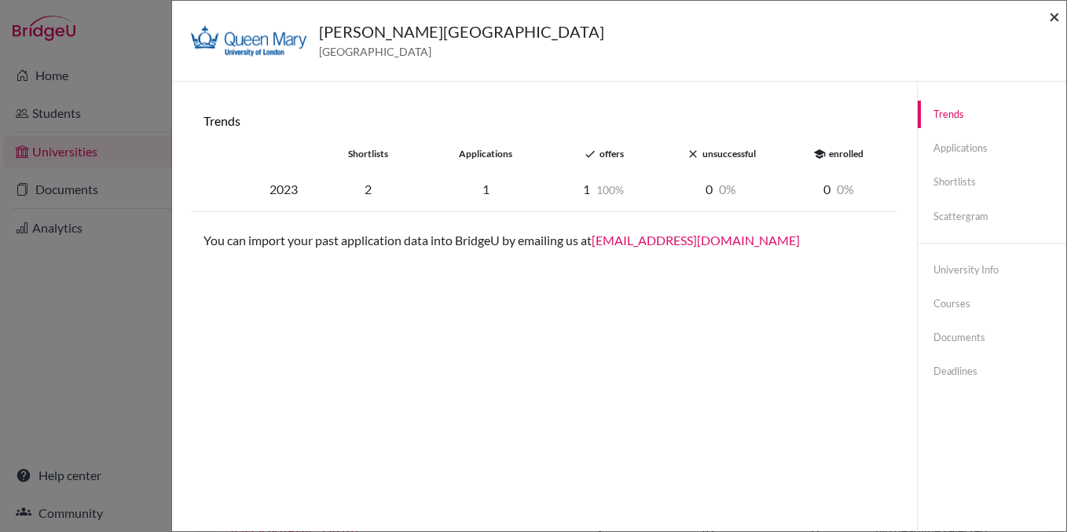
click at [1052, 12] on span "×" at bounding box center [1053, 16] width 11 height 23
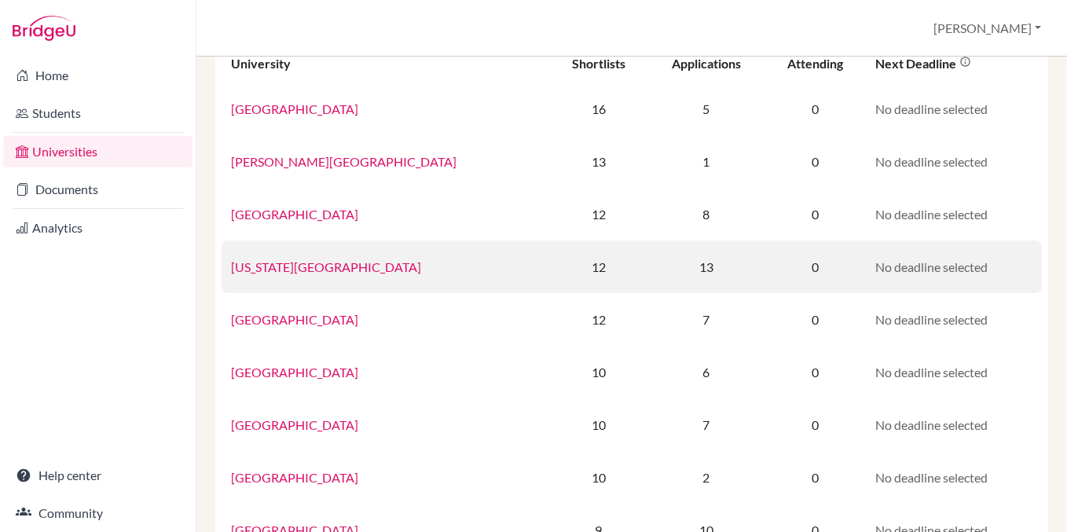
scroll to position [125, 0]
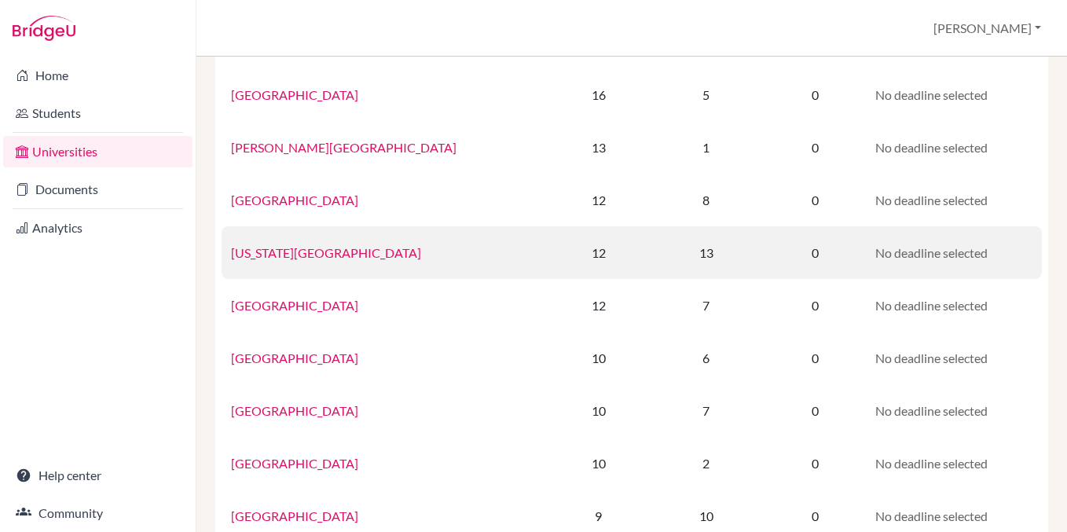
click at [332, 254] on link "New York University" at bounding box center [326, 252] width 190 height 15
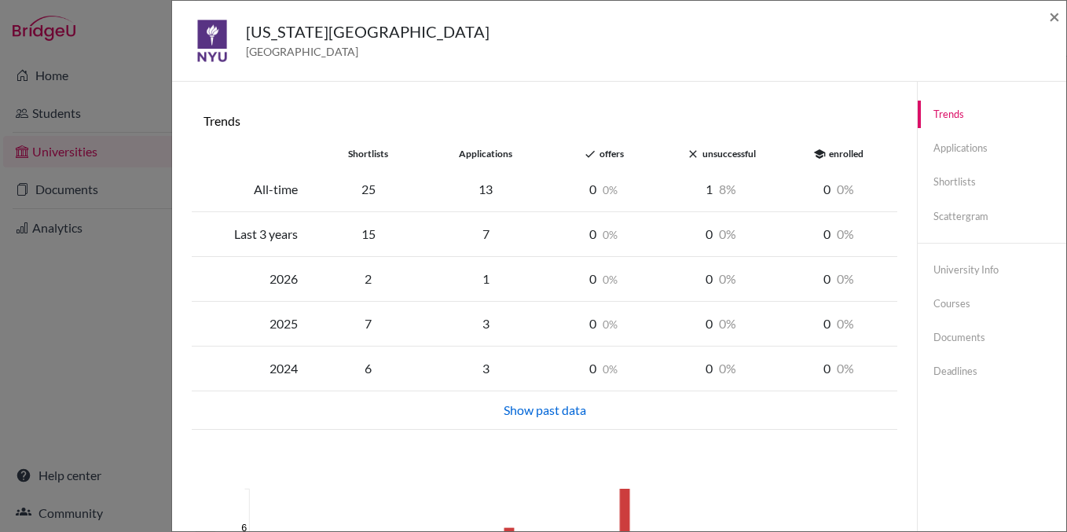
scroll to position [4, 0]
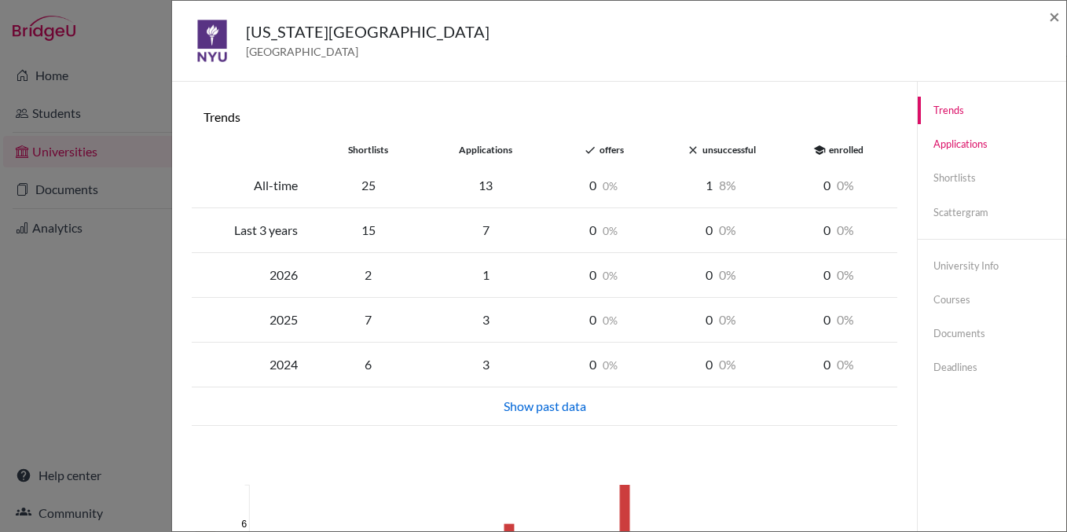
click at [967, 139] on link "Applications" at bounding box center [991, 143] width 148 height 27
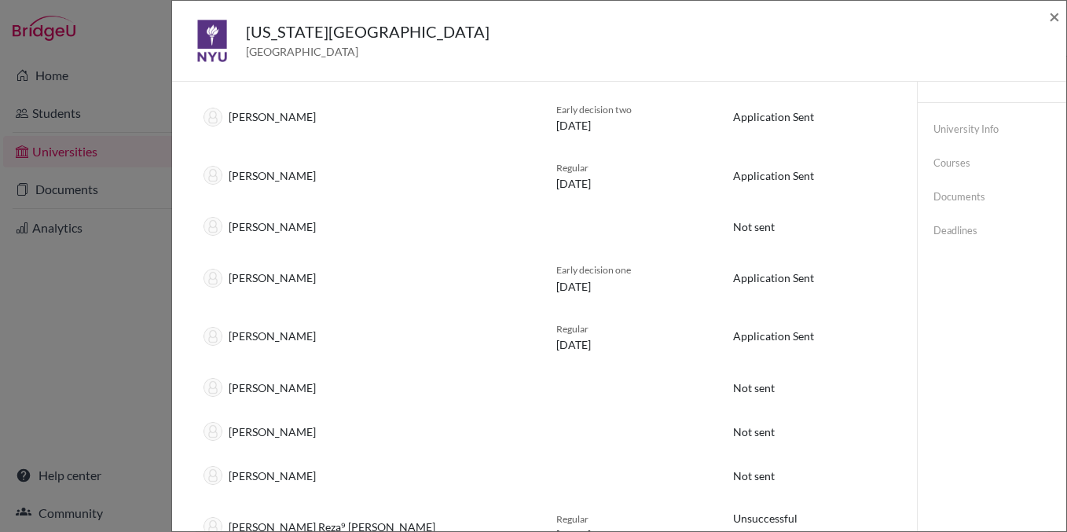
scroll to position [0, 0]
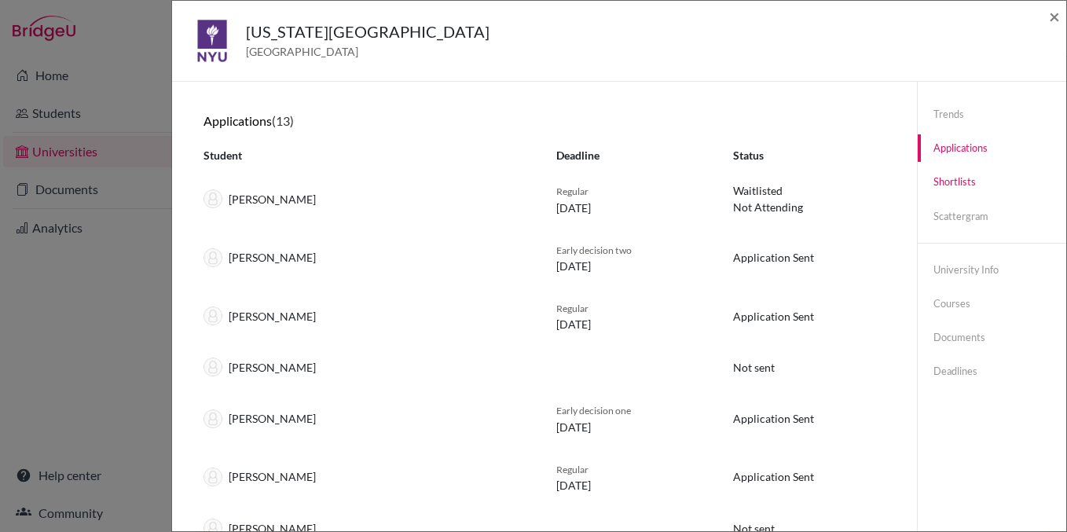
click at [954, 178] on link "Shortlists" at bounding box center [991, 181] width 148 height 27
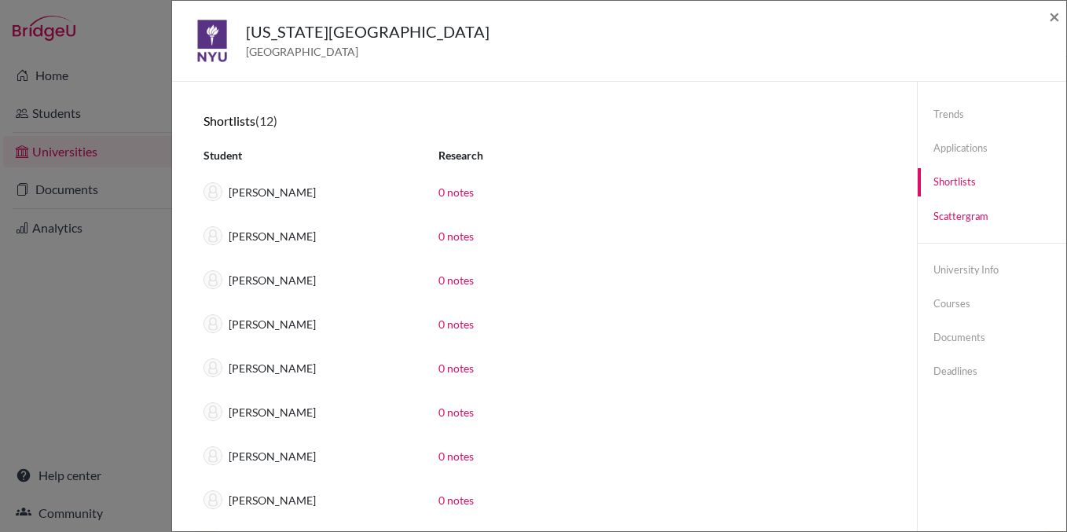
click at [954, 206] on link "Scattergram" at bounding box center [991, 216] width 148 height 27
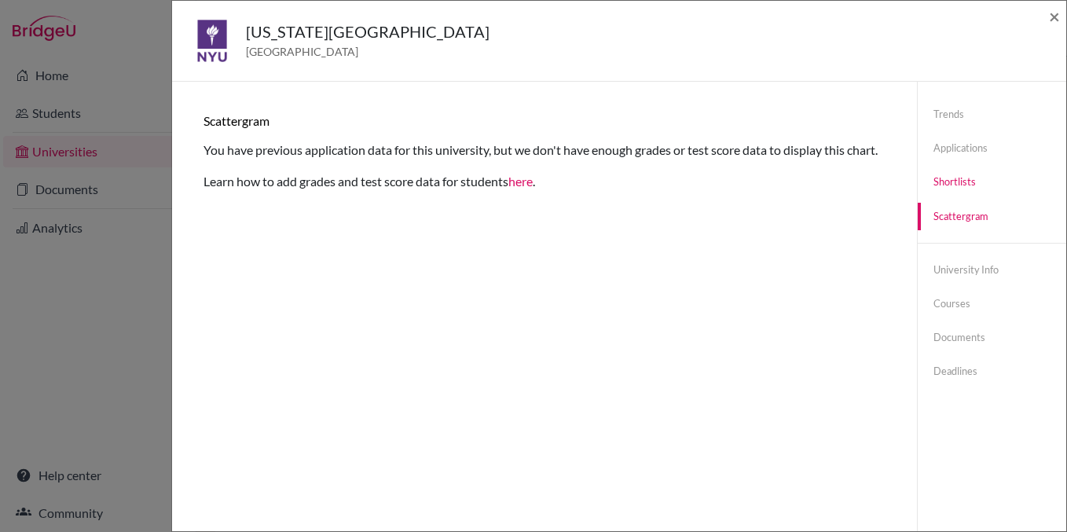
click at [945, 171] on link "Shortlists" at bounding box center [991, 181] width 148 height 27
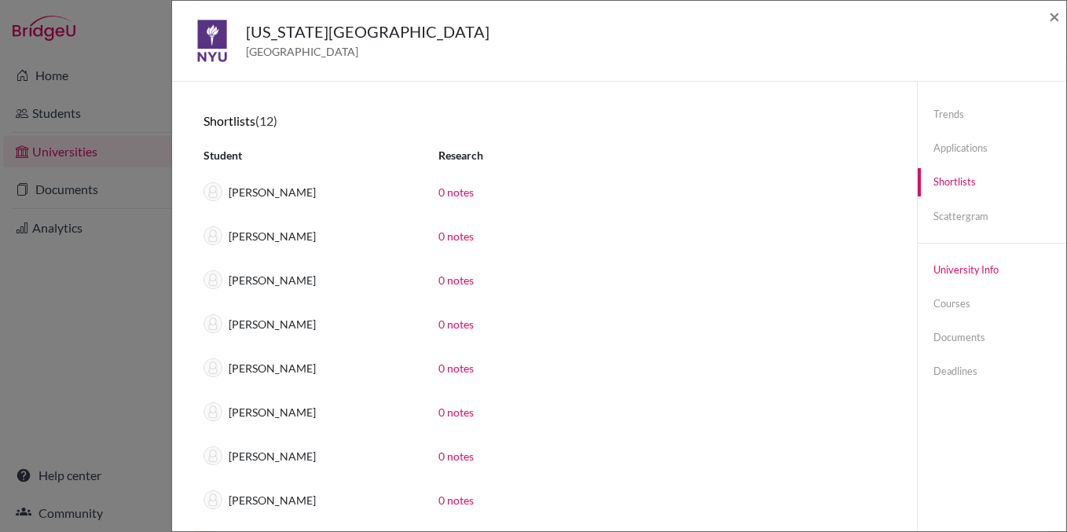
click at [954, 270] on link "University info" at bounding box center [991, 269] width 148 height 27
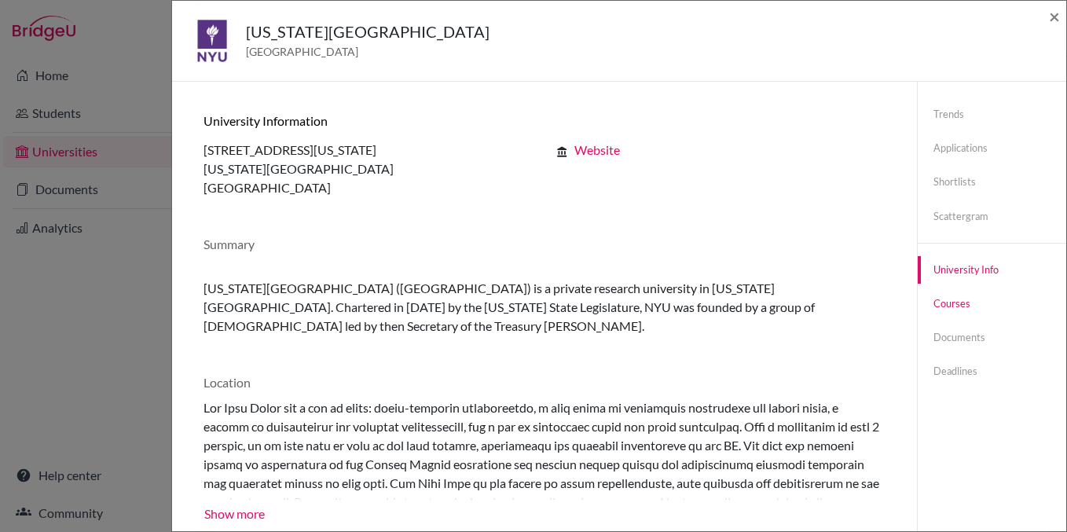
click at [955, 301] on link "Courses" at bounding box center [991, 303] width 148 height 27
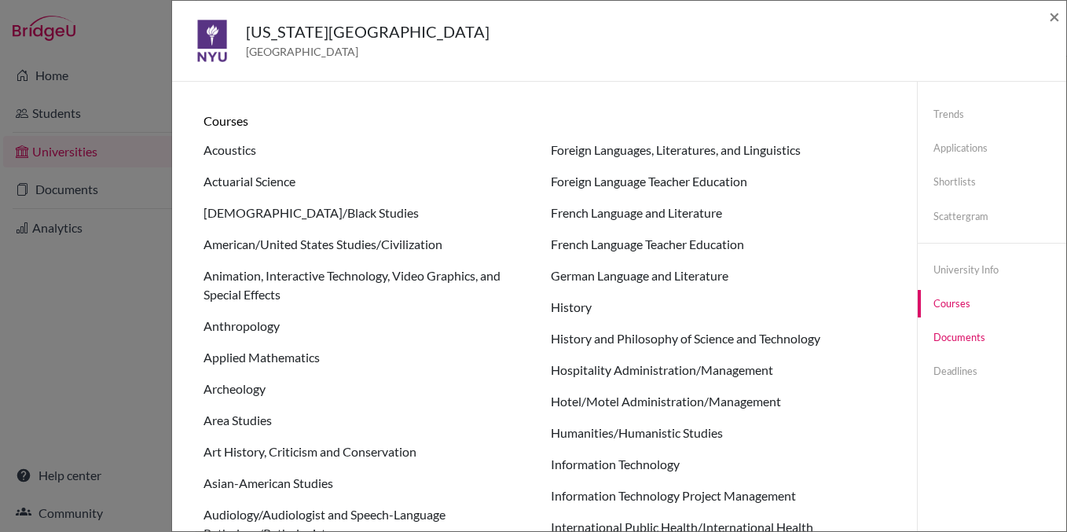
click at [956, 338] on link "Documents" at bounding box center [991, 337] width 148 height 27
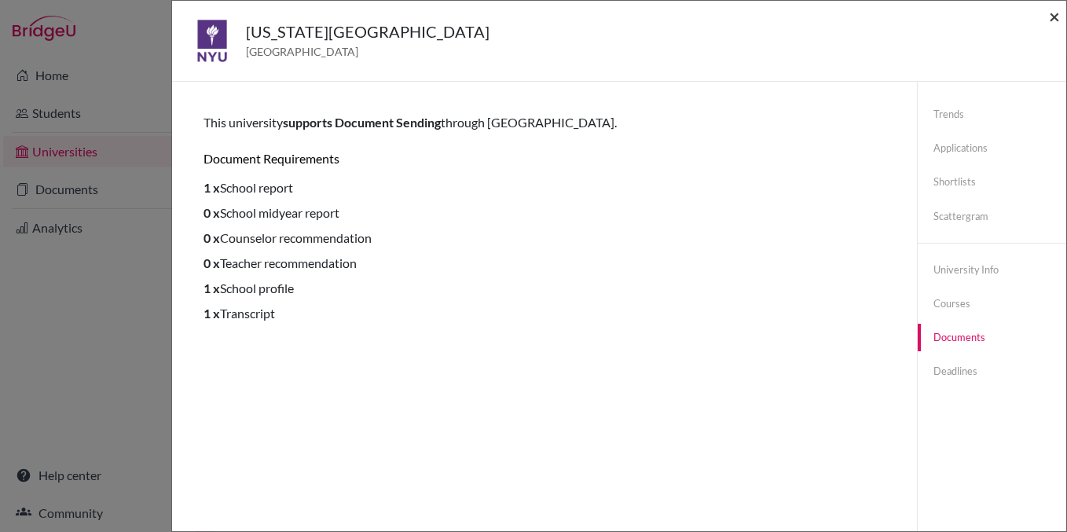
click at [1056, 16] on span "×" at bounding box center [1053, 16] width 11 height 23
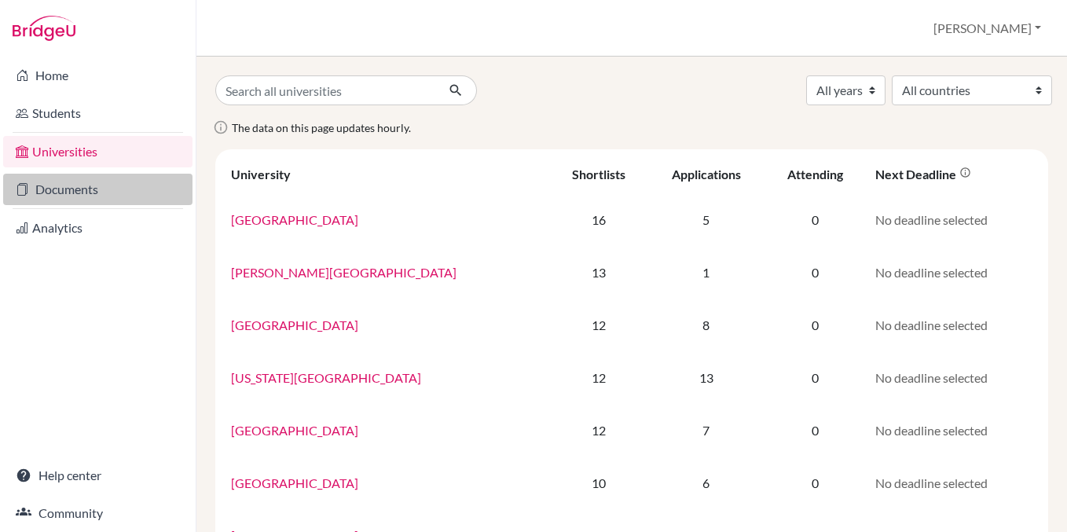
click at [79, 178] on link "Documents" at bounding box center [97, 189] width 189 height 31
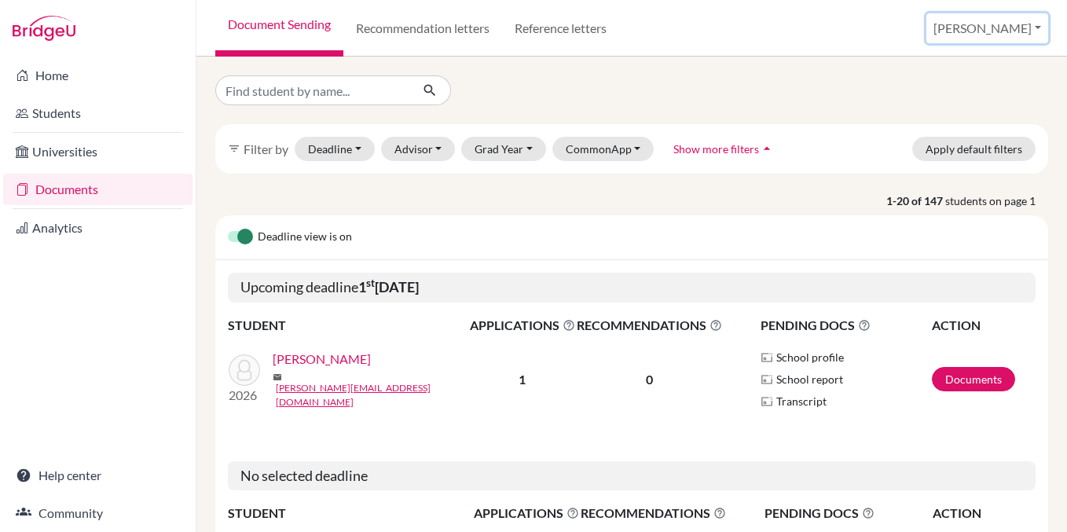
click at [1034, 20] on button "[PERSON_NAME]" at bounding box center [987, 28] width 122 height 30
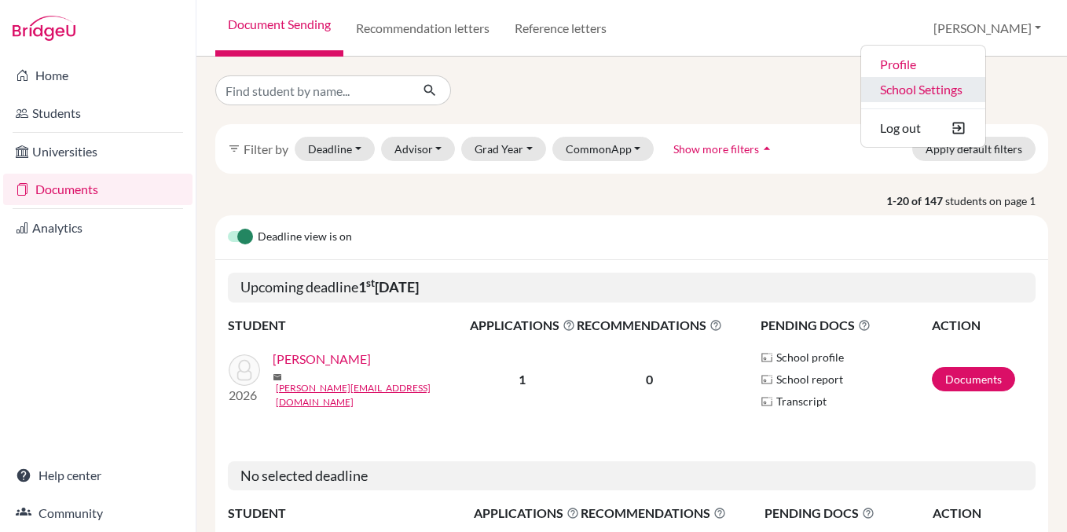
click at [981, 94] on link "School Settings" at bounding box center [923, 89] width 124 height 25
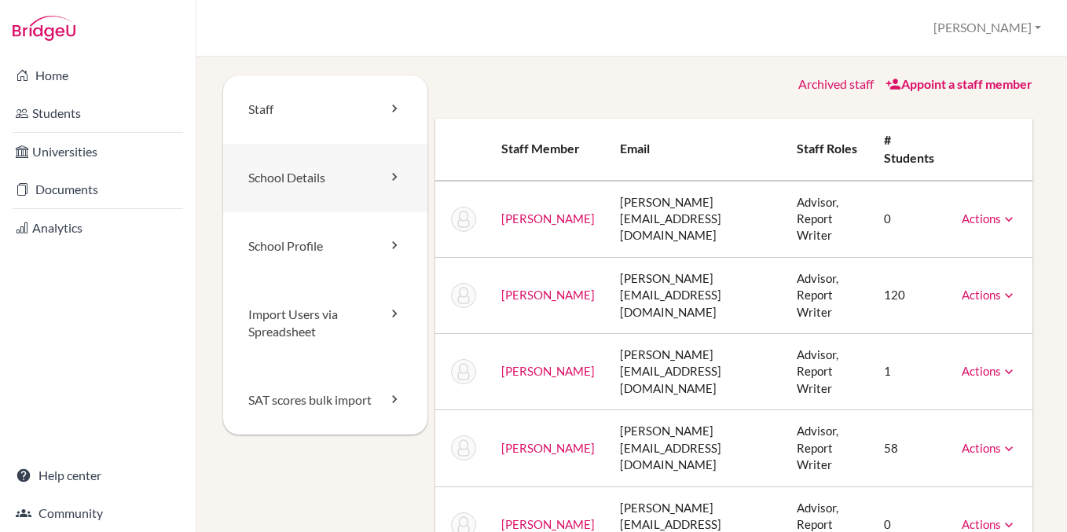
click at [304, 183] on link "School Details" at bounding box center [325, 178] width 204 height 68
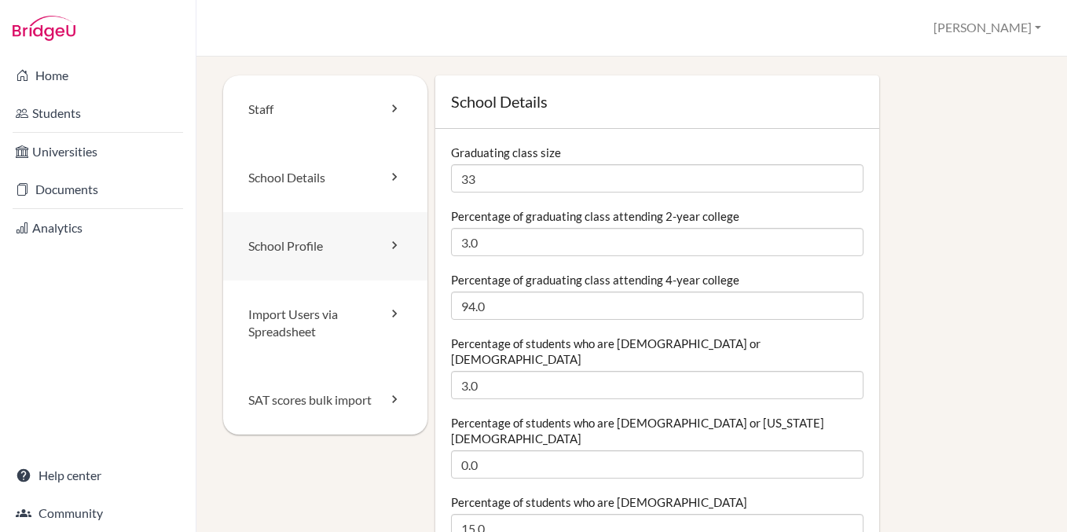
click at [303, 254] on link "School Profile" at bounding box center [325, 246] width 204 height 68
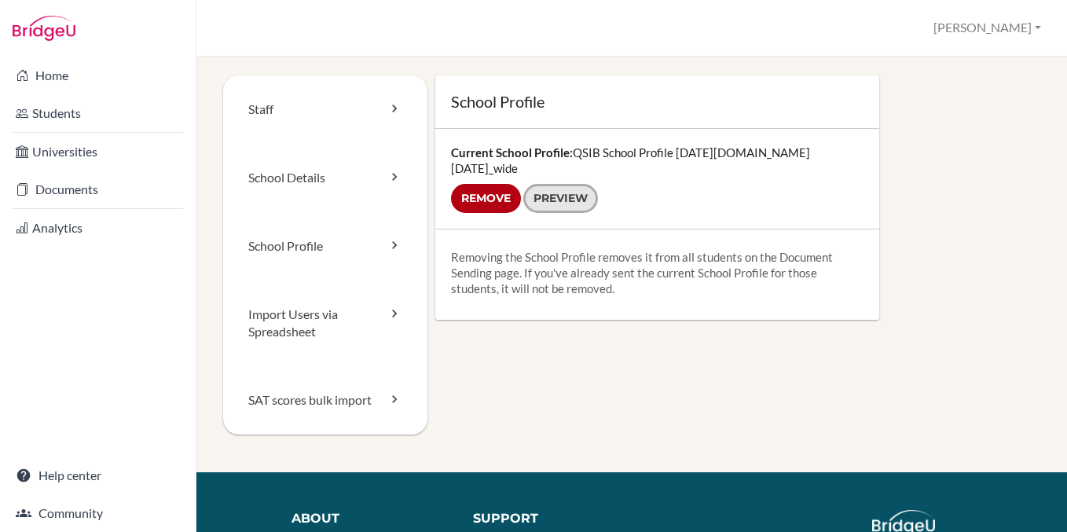
click at [554, 184] on link "Preview" at bounding box center [560, 198] width 75 height 29
